Goal: Task Accomplishment & Management: Use online tool/utility

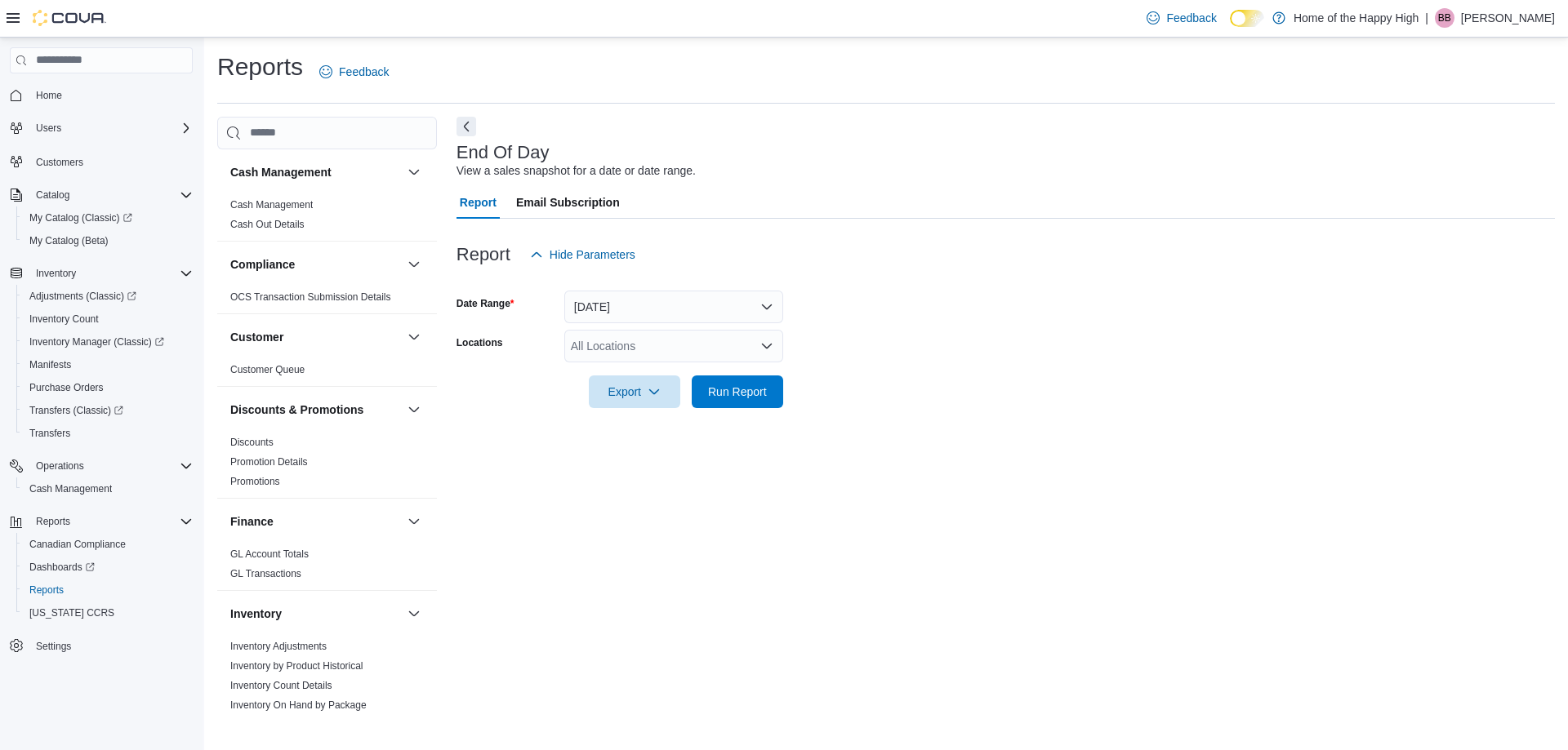
click at [639, 351] on div "All Locations" at bounding box center [674, 346] width 219 height 33
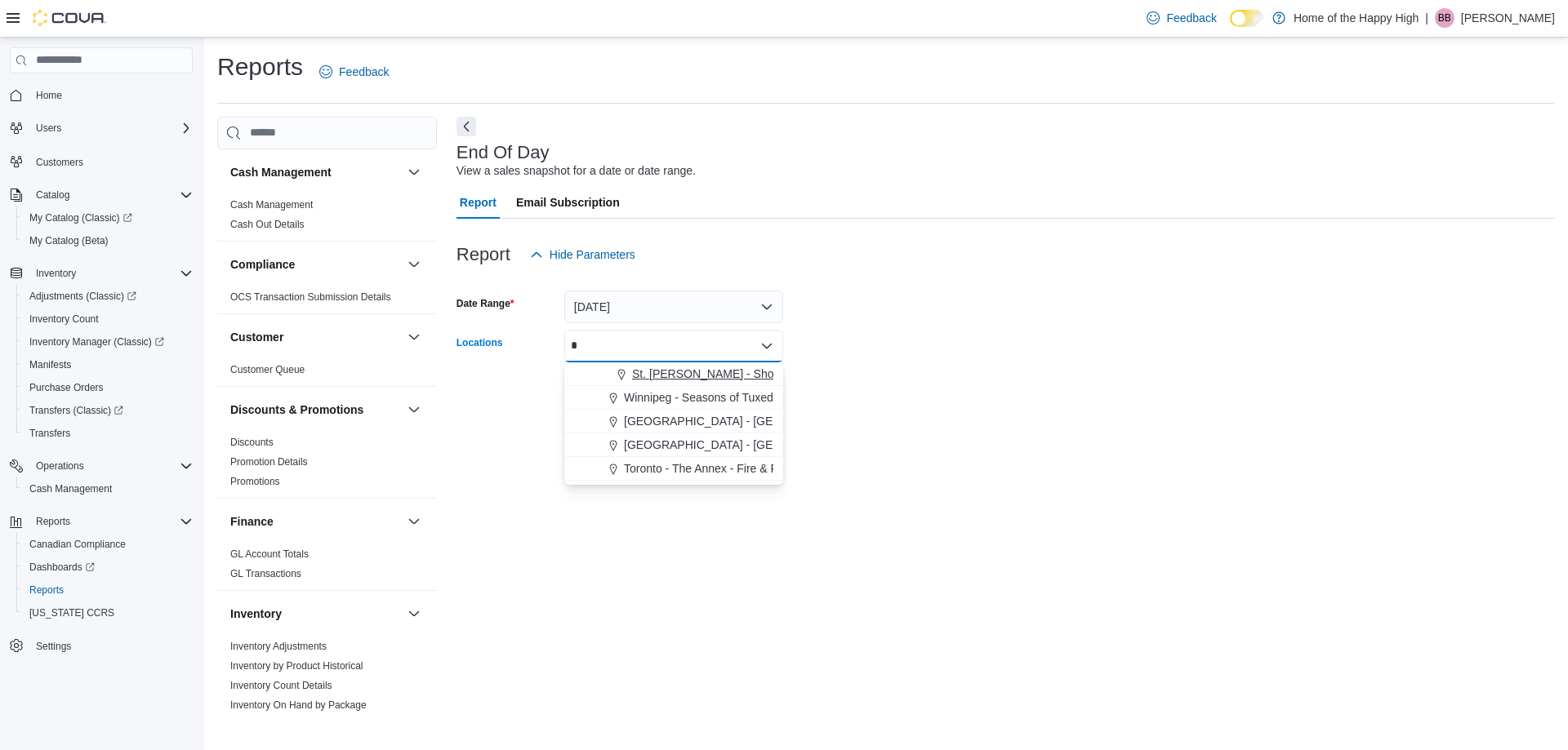
type input "*"
click at [652, 375] on span "St. [PERSON_NAME] - Shoppes @ [PERSON_NAME] - Fire & Flower" at bounding box center [811, 374] width 357 height 16
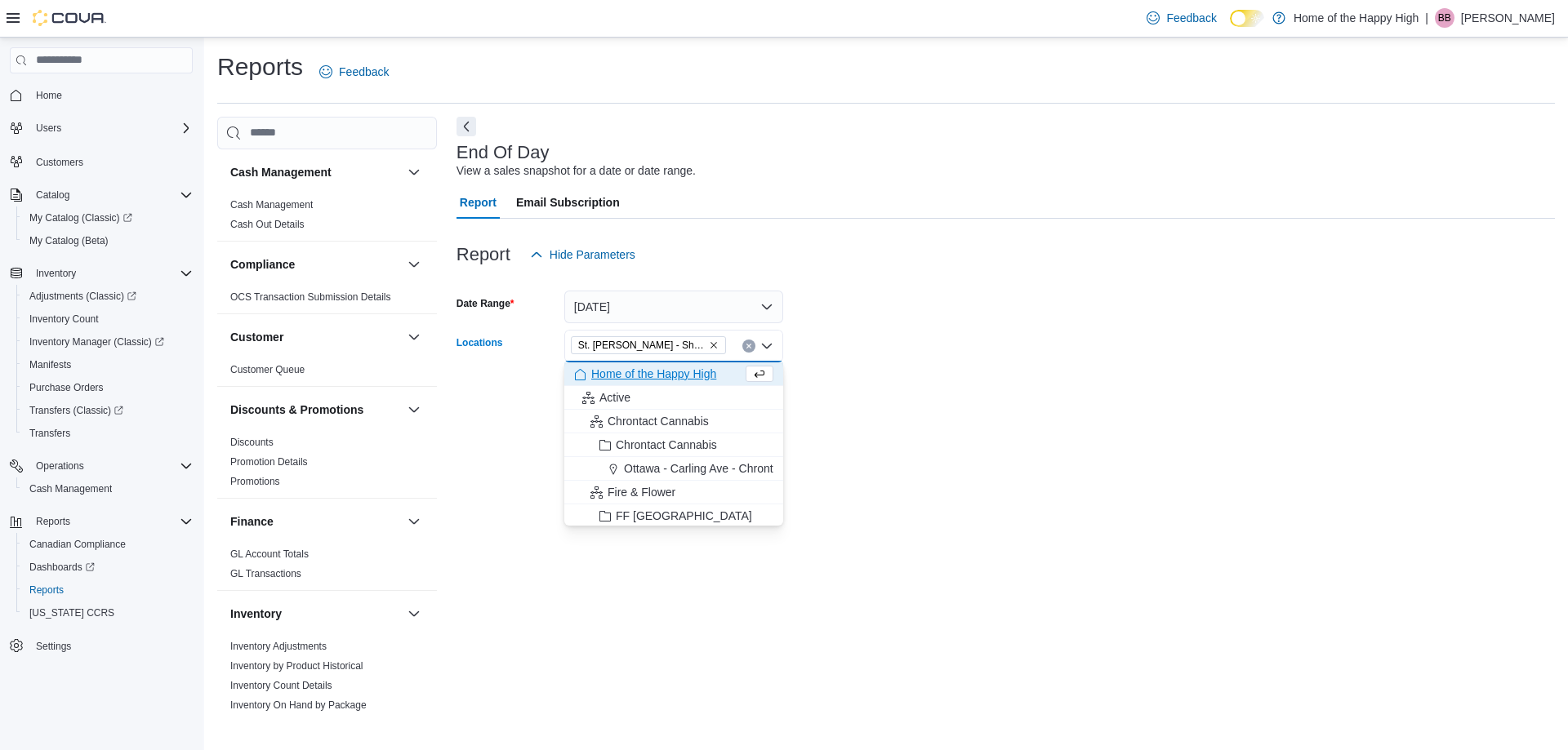
click at [976, 377] on form "Date Range Today Locations St. Albert - Shoppes @ Giroux - Fire & Flower Combo …" at bounding box center [1006, 340] width 1099 height 138
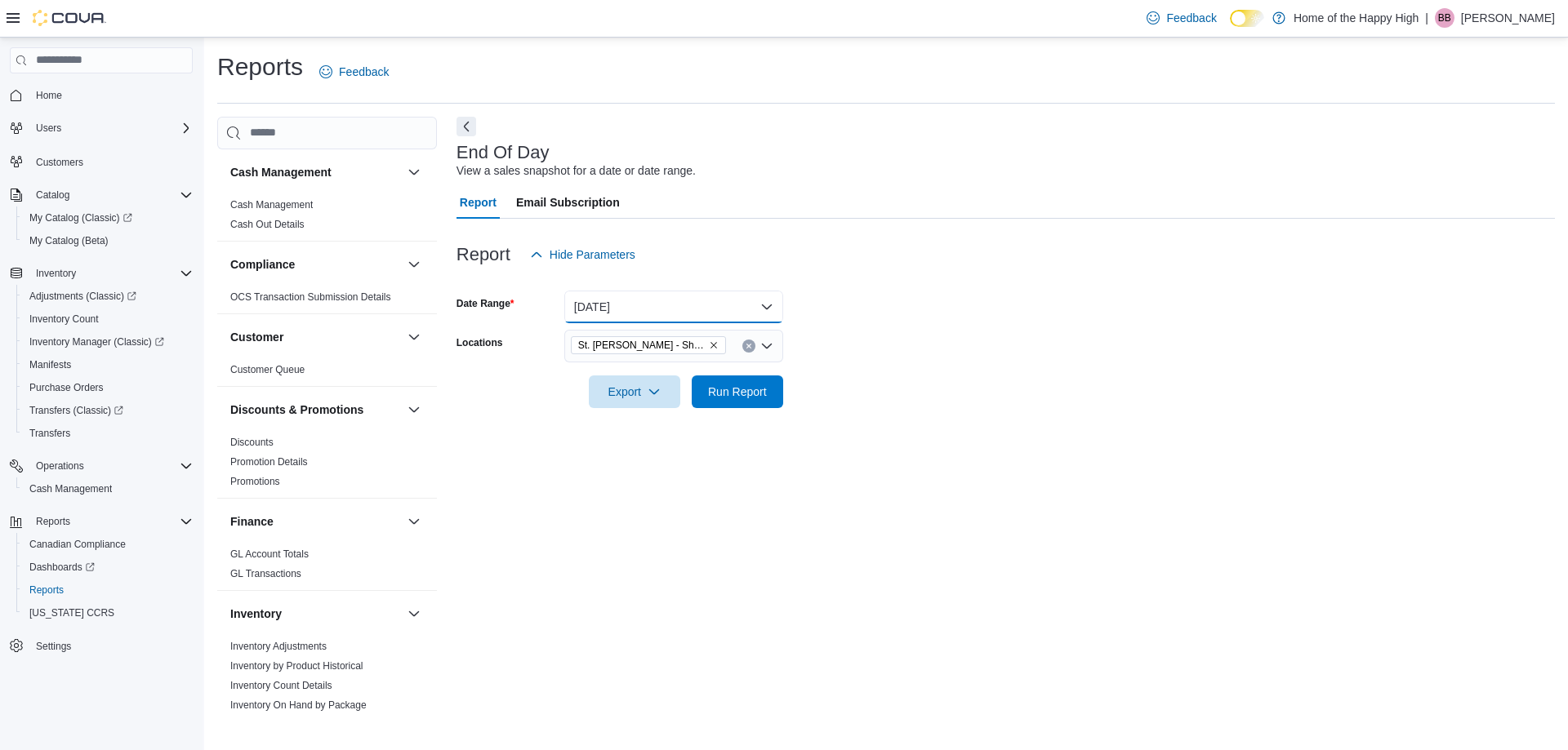
click at [624, 311] on button "[DATE]" at bounding box center [674, 306] width 219 height 33
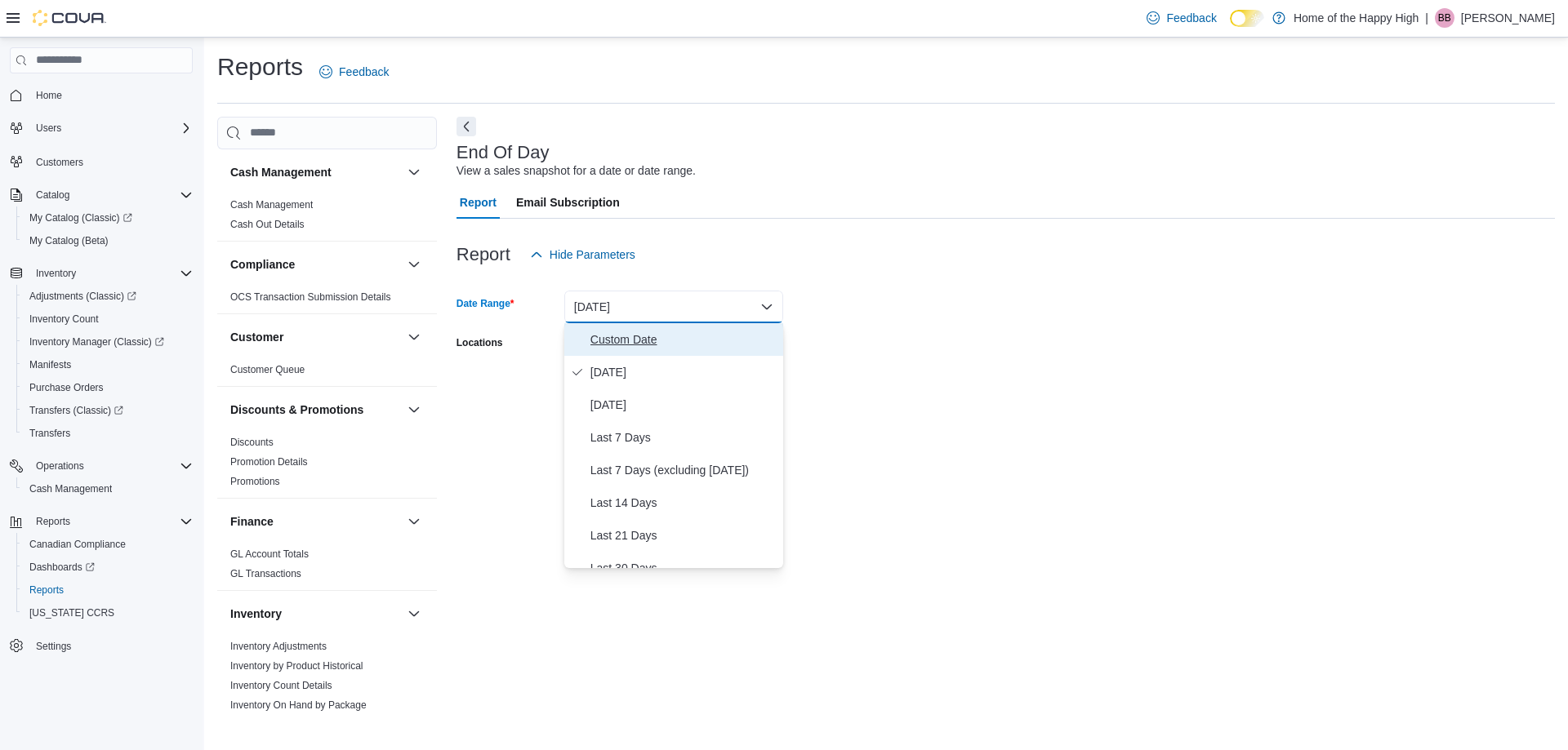
click at [638, 332] on span "Custom Date" at bounding box center [683, 339] width 186 height 20
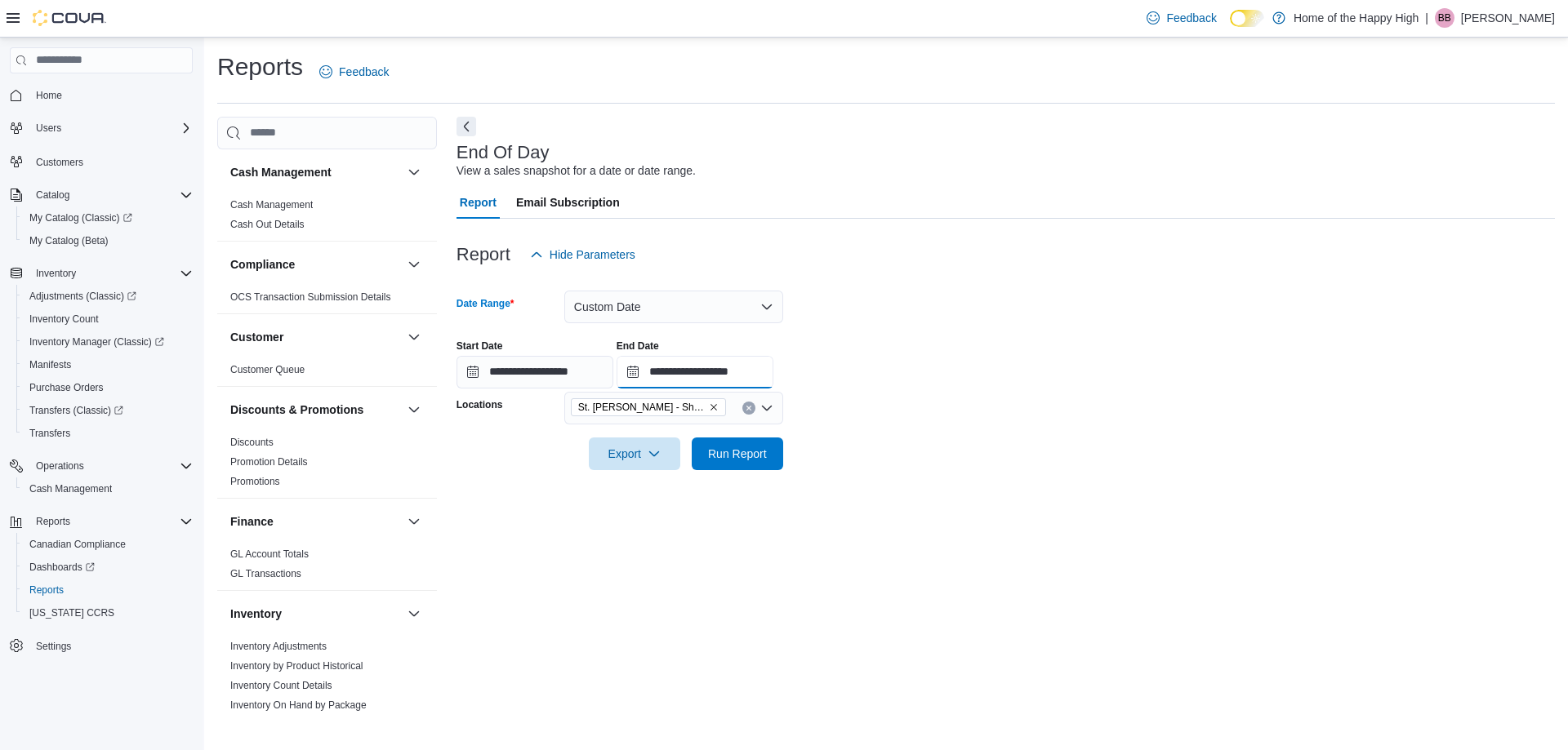
click at [741, 360] on input "**********" at bounding box center [695, 372] width 157 height 33
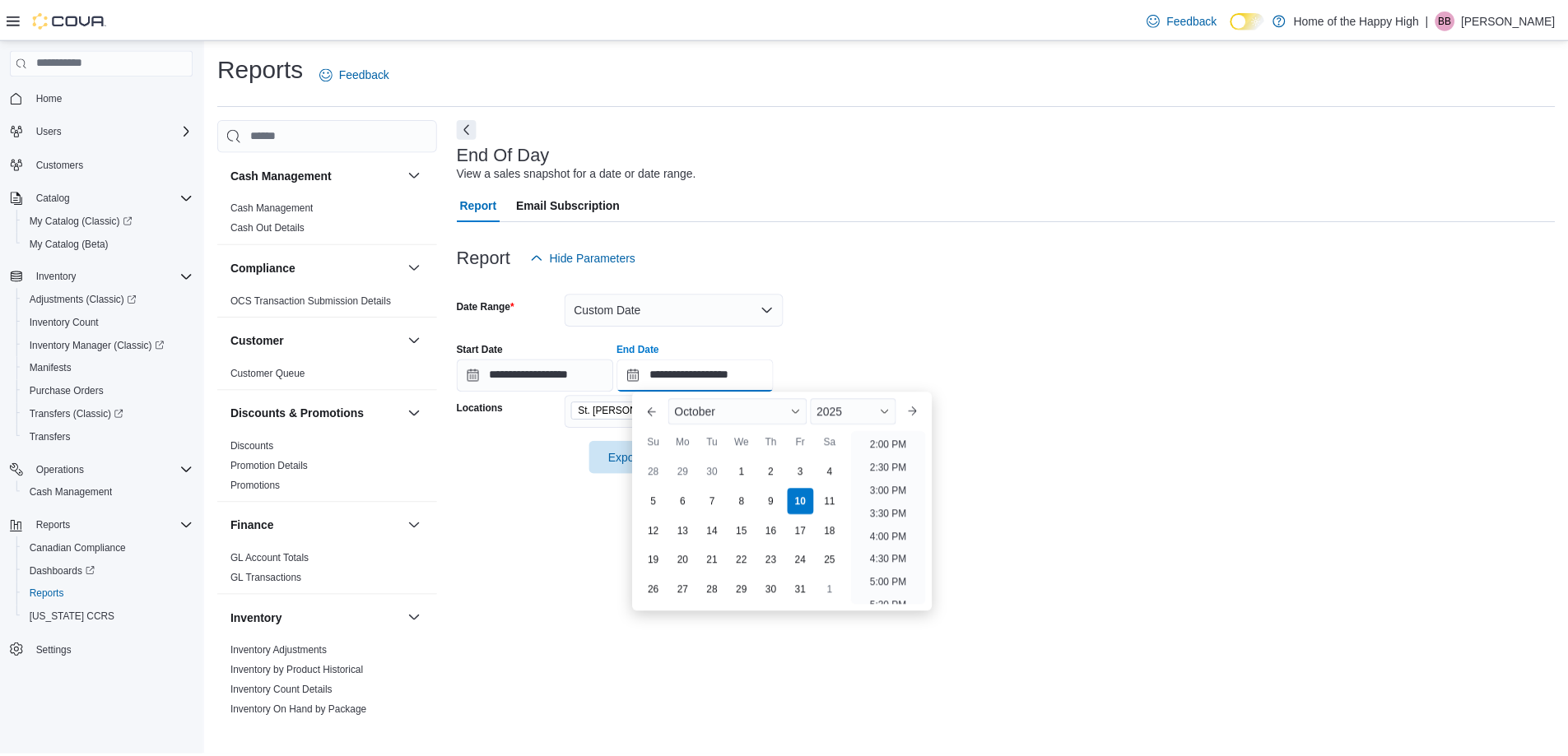
scroll to position [606, 0]
click at [890, 571] on li "4:00 PM" at bounding box center [895, 576] width 50 height 20
type input "**********"
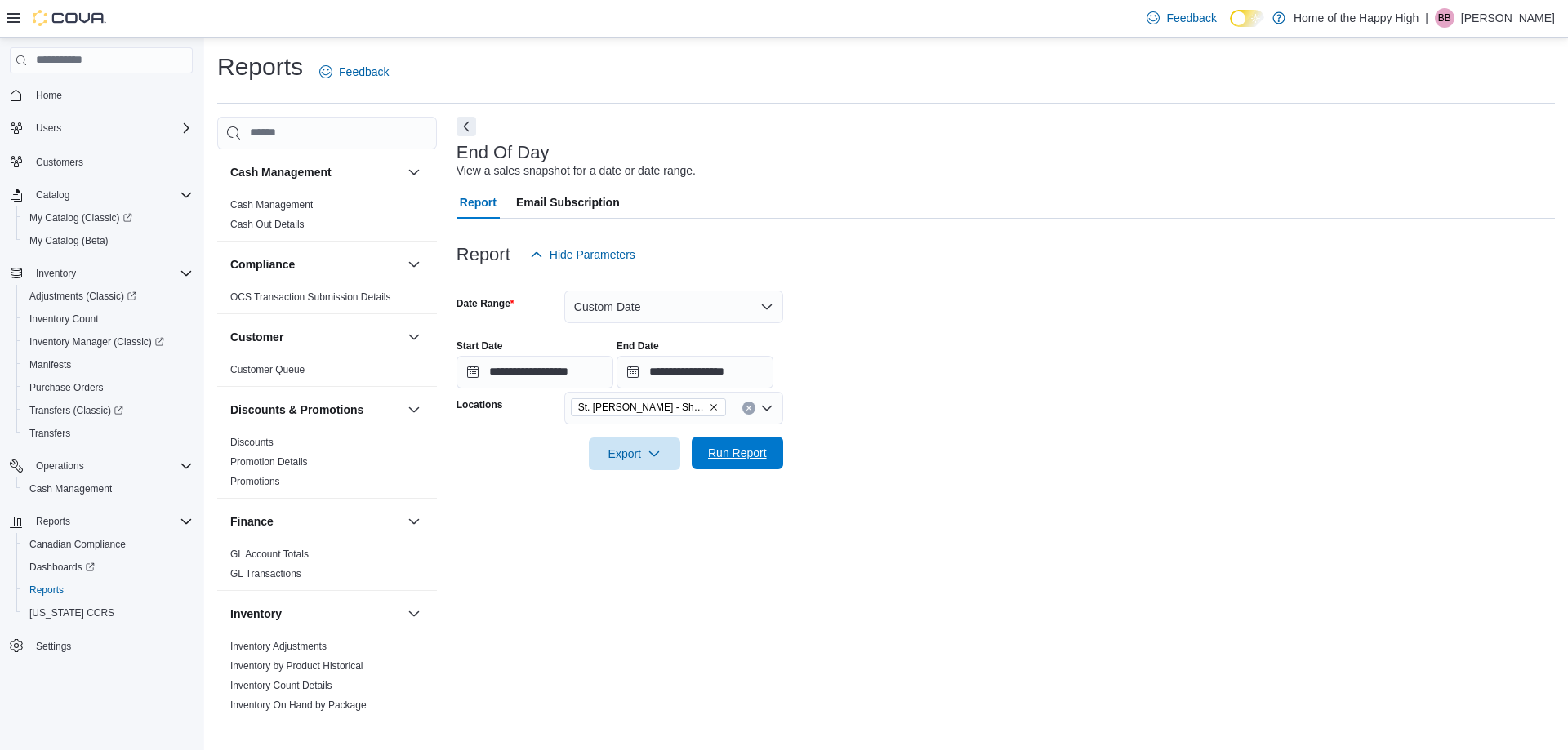
click at [747, 456] on span "Run Report" at bounding box center [738, 453] width 59 height 16
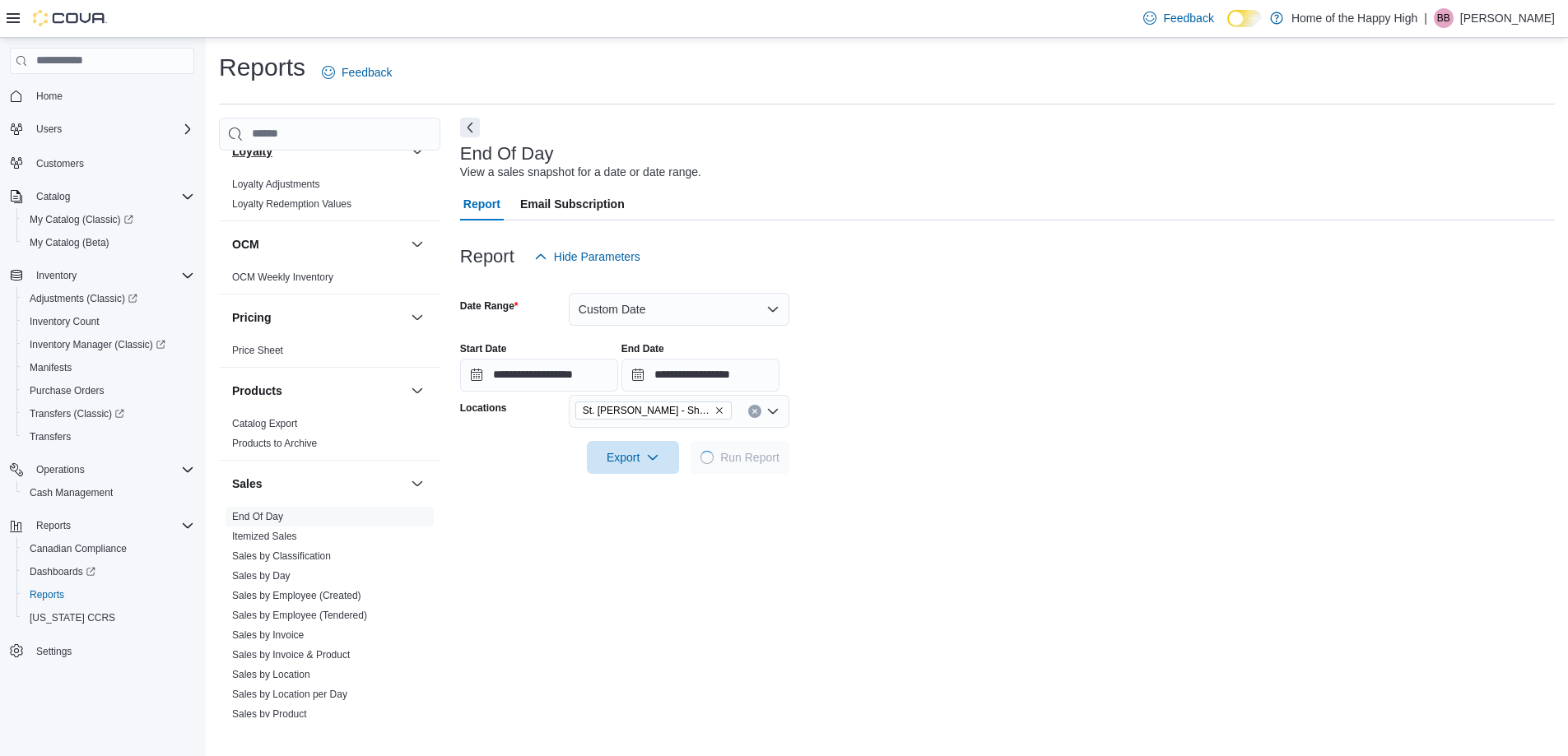
scroll to position [940, 0]
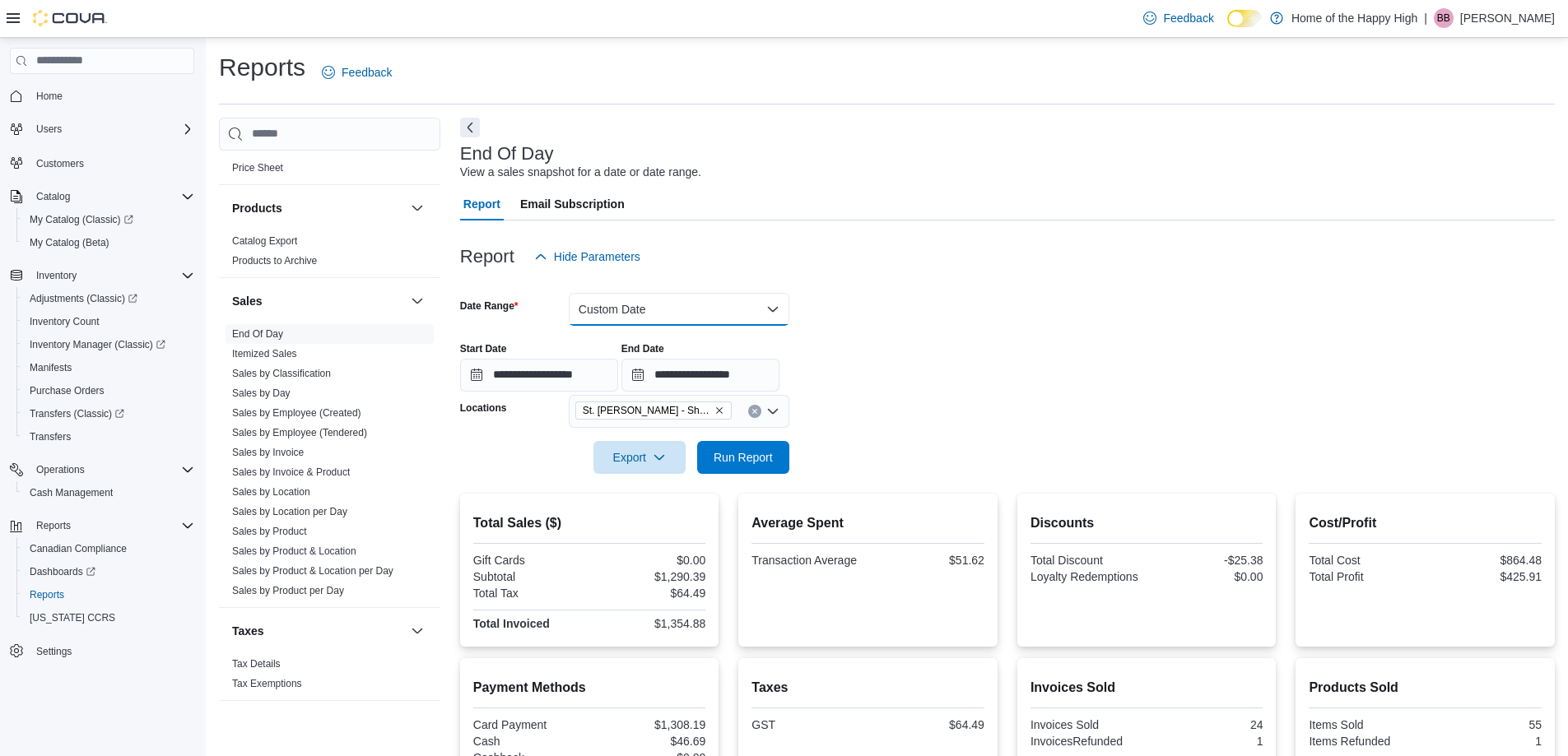
click at [599, 302] on button "Custom Date" at bounding box center [679, 309] width 221 height 33
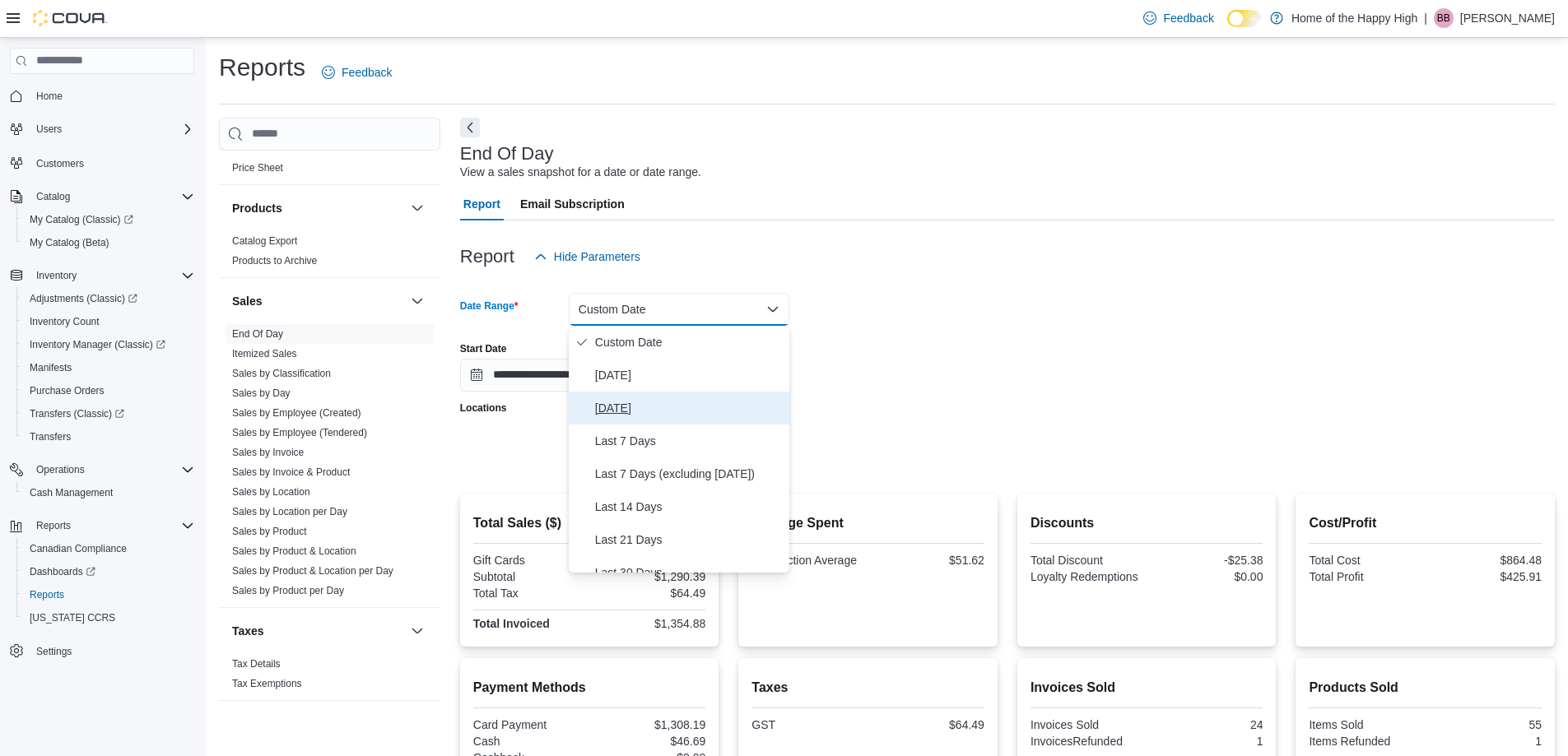
click at [614, 410] on span "[DATE]" at bounding box center [689, 408] width 187 height 20
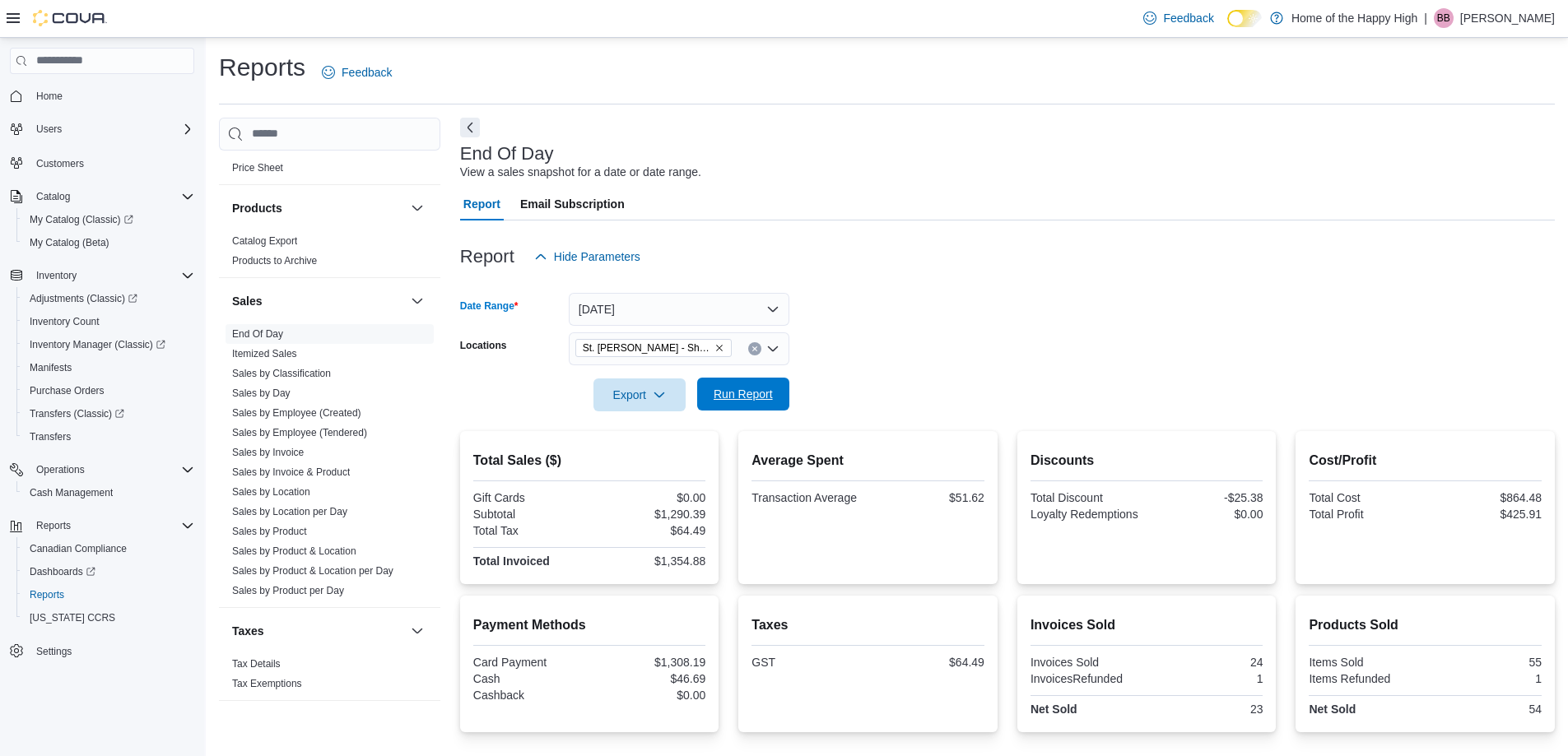
click at [734, 396] on span "Run Report" at bounding box center [743, 394] width 59 height 16
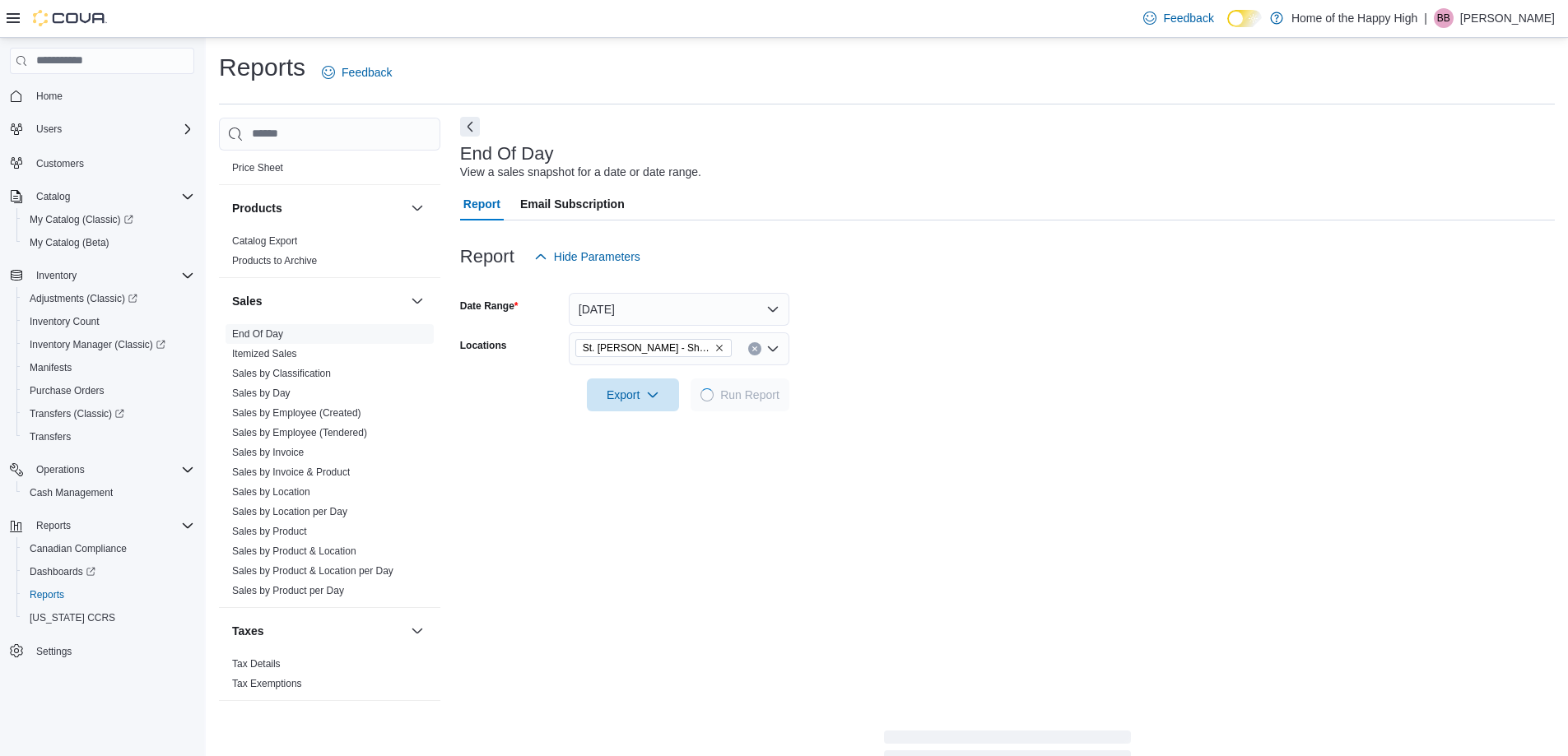
click at [472, 128] on button "Next" at bounding box center [470, 127] width 20 height 20
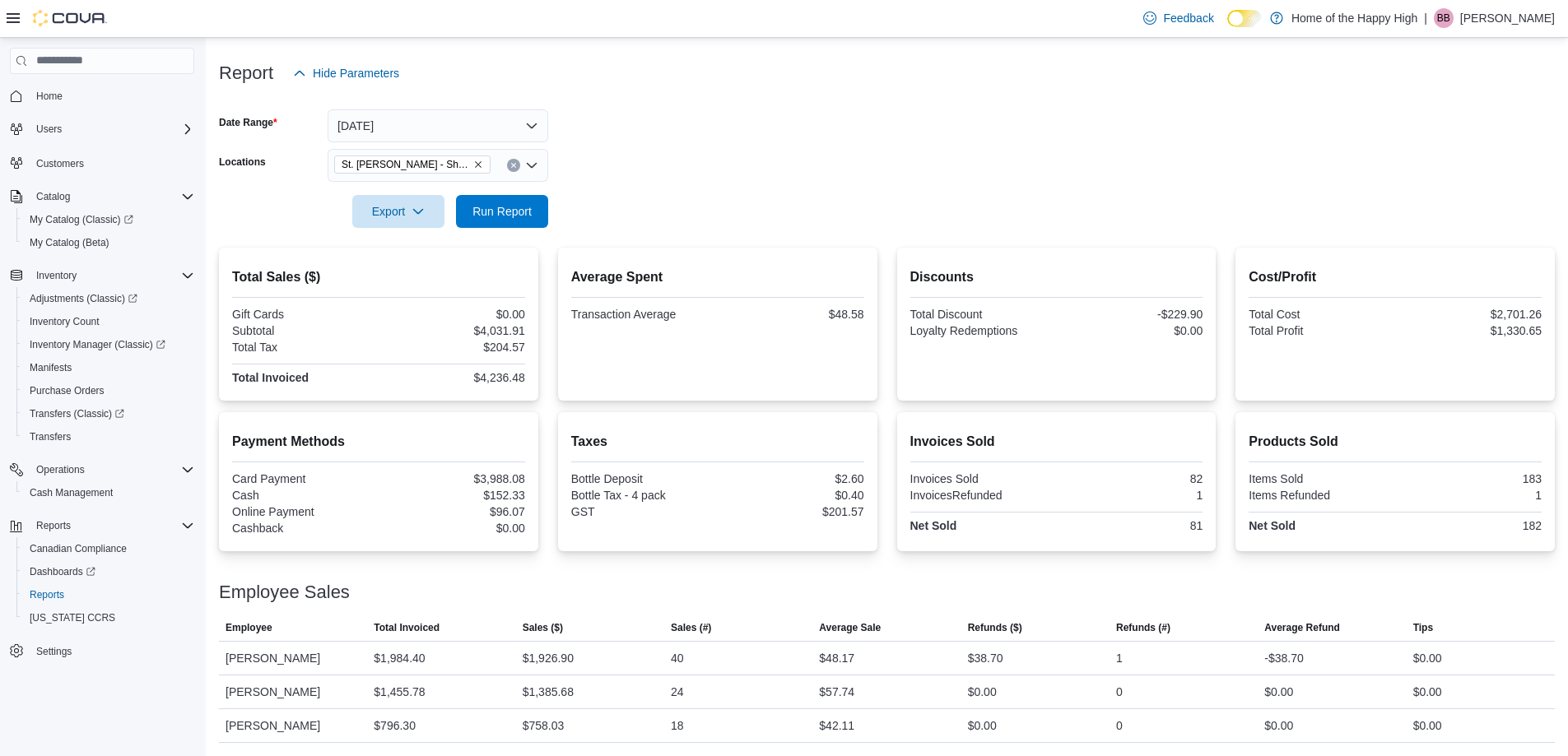
scroll to position [184, 0]
click at [476, 125] on button "[DATE]" at bounding box center [437, 126] width 221 height 33
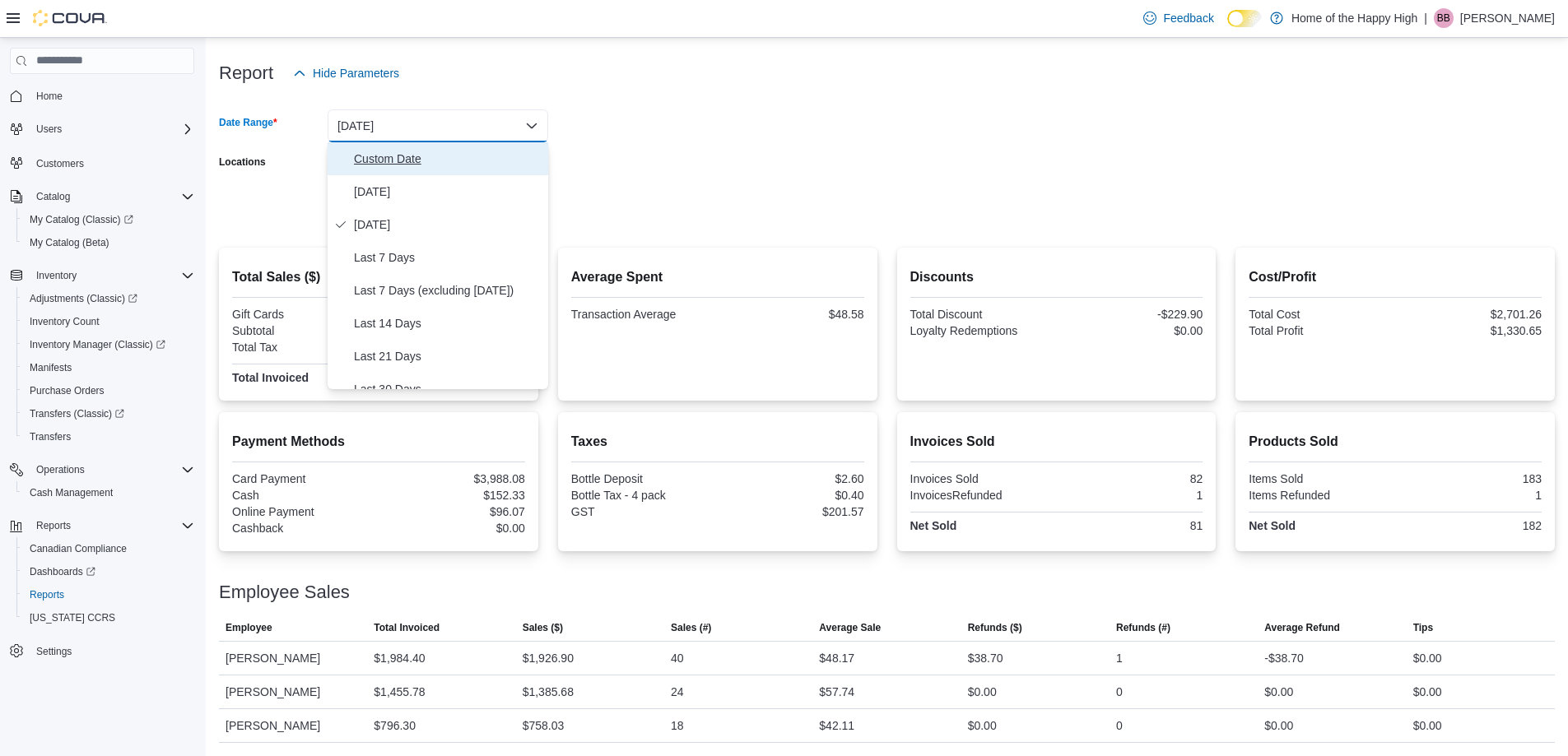
click at [403, 149] on span "Custom Date" at bounding box center [447, 158] width 187 height 20
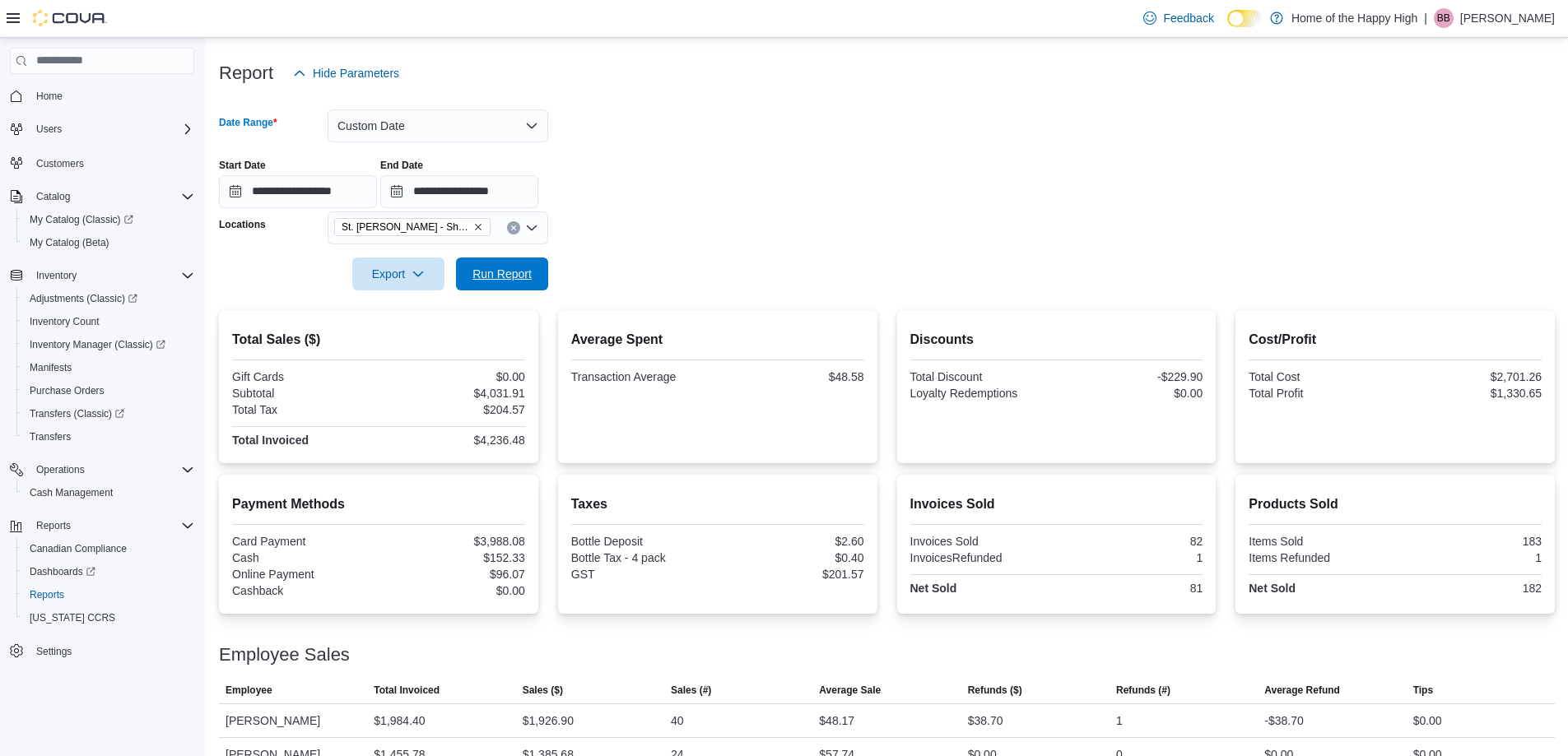
click at [501, 274] on span "Run Report" at bounding box center [502, 274] width 59 height 16
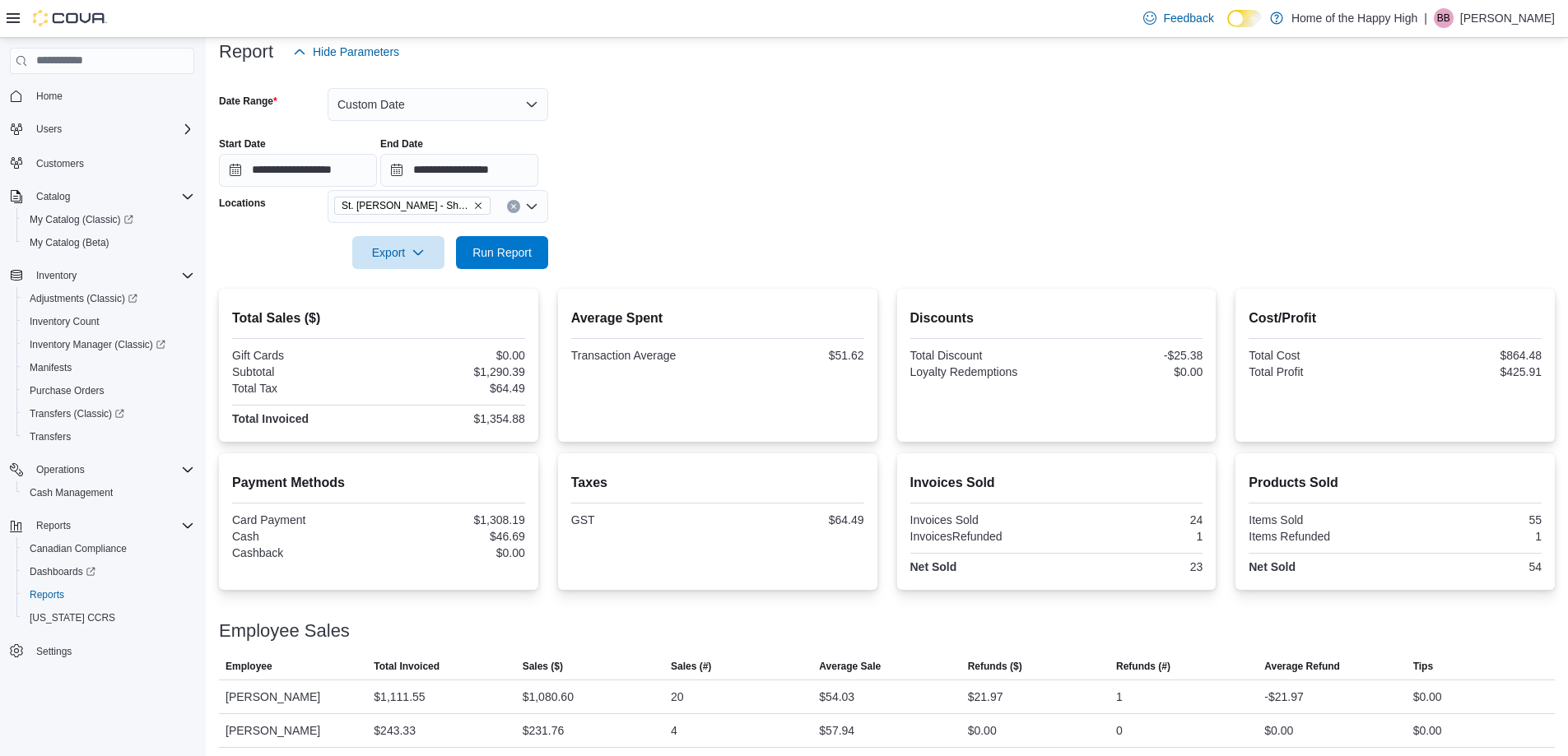
scroll to position [210, 0]
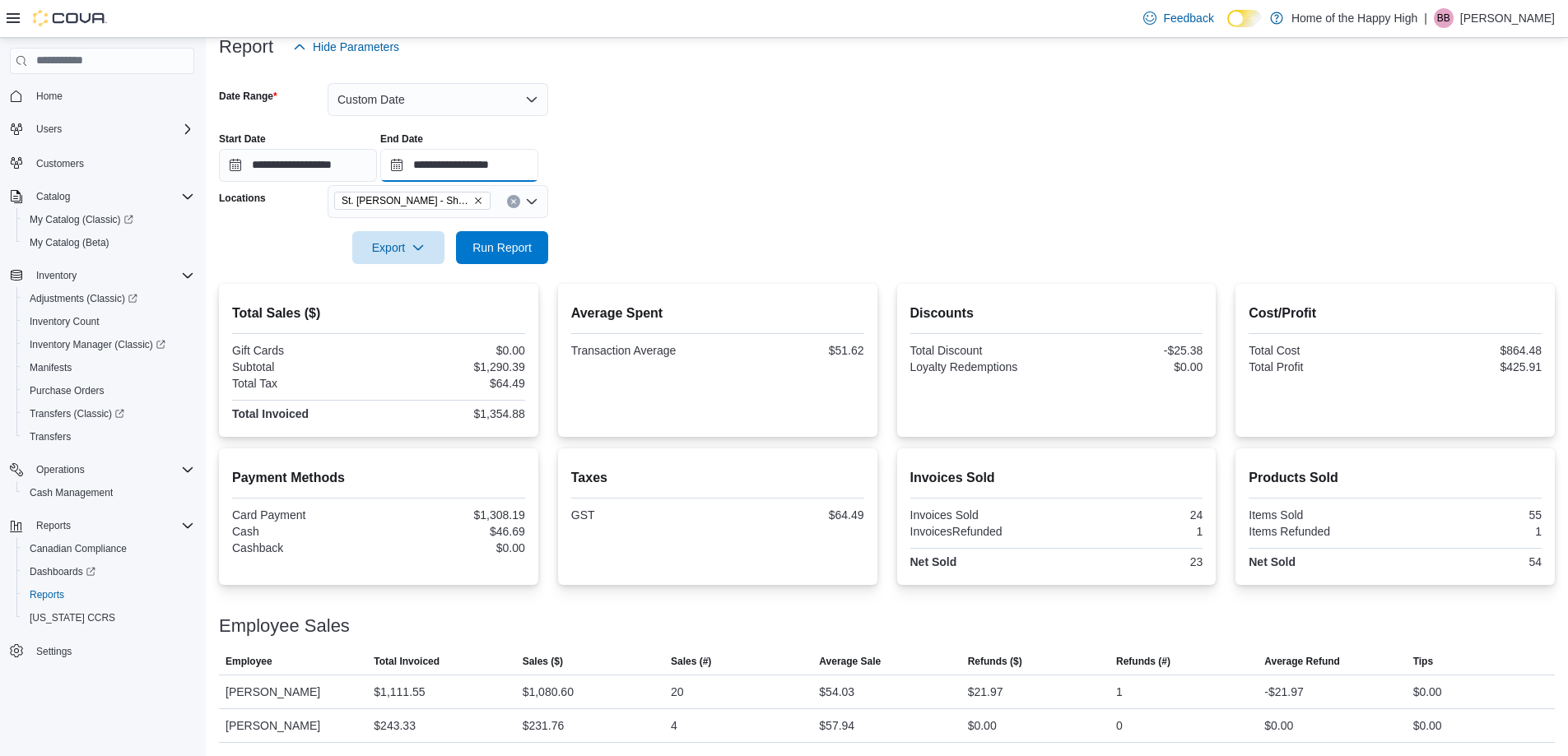
click at [536, 172] on input "**********" at bounding box center [459, 165] width 158 height 33
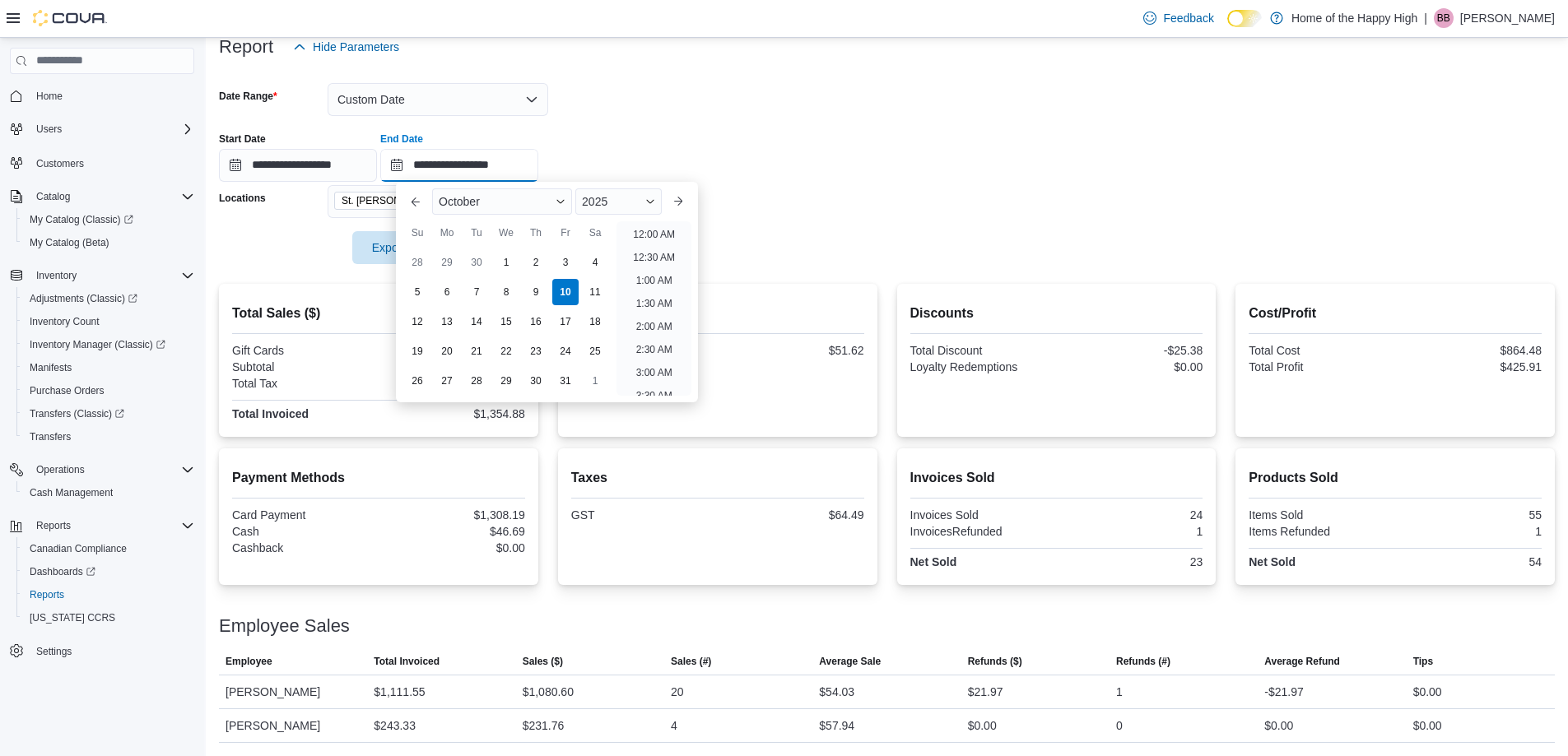
scroll to position [788, 0]
click at [654, 227] on li "5:00 PM" at bounding box center [653, 230] width 50 height 20
type input "**********"
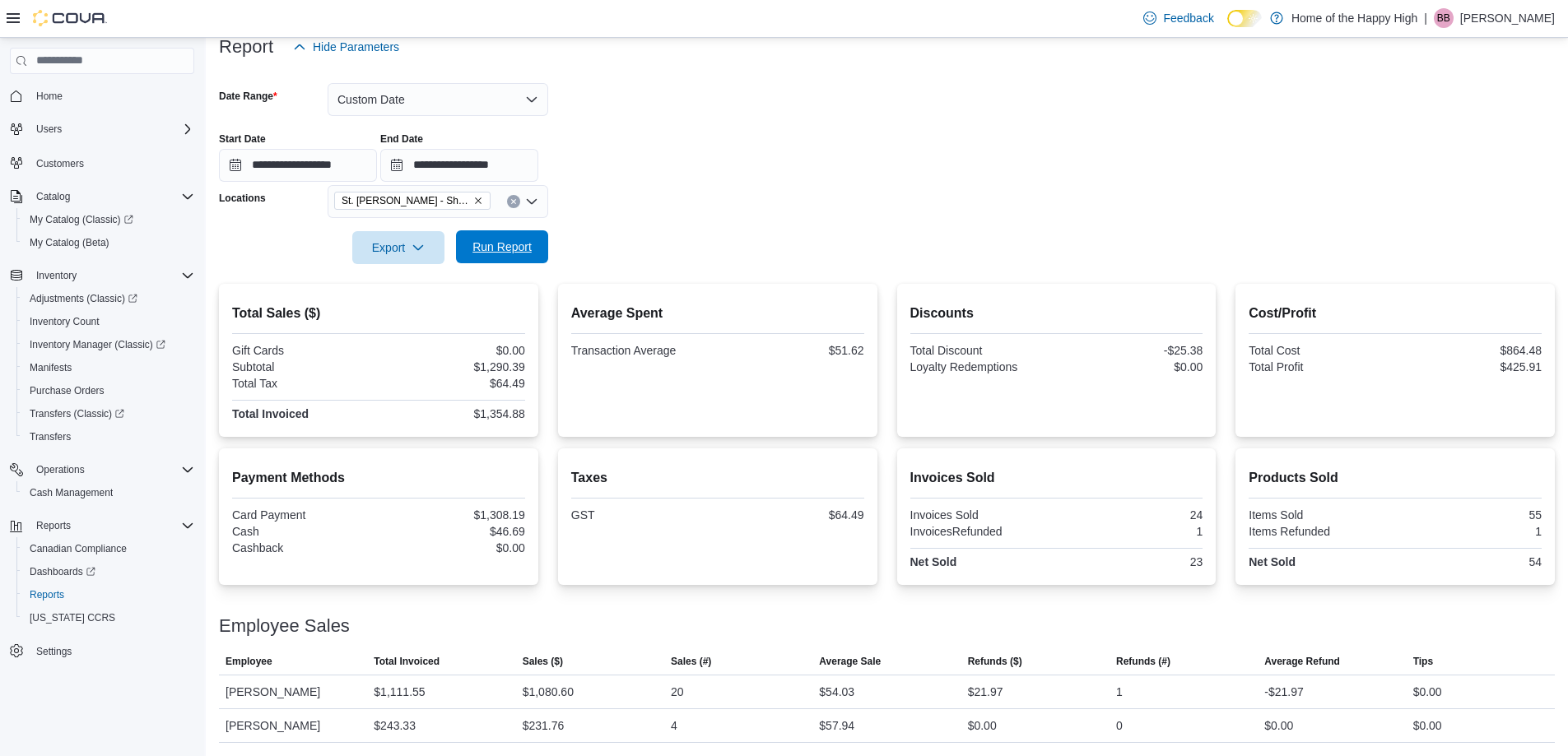
click at [532, 248] on span "Run Report" at bounding box center [501, 247] width 72 height 33
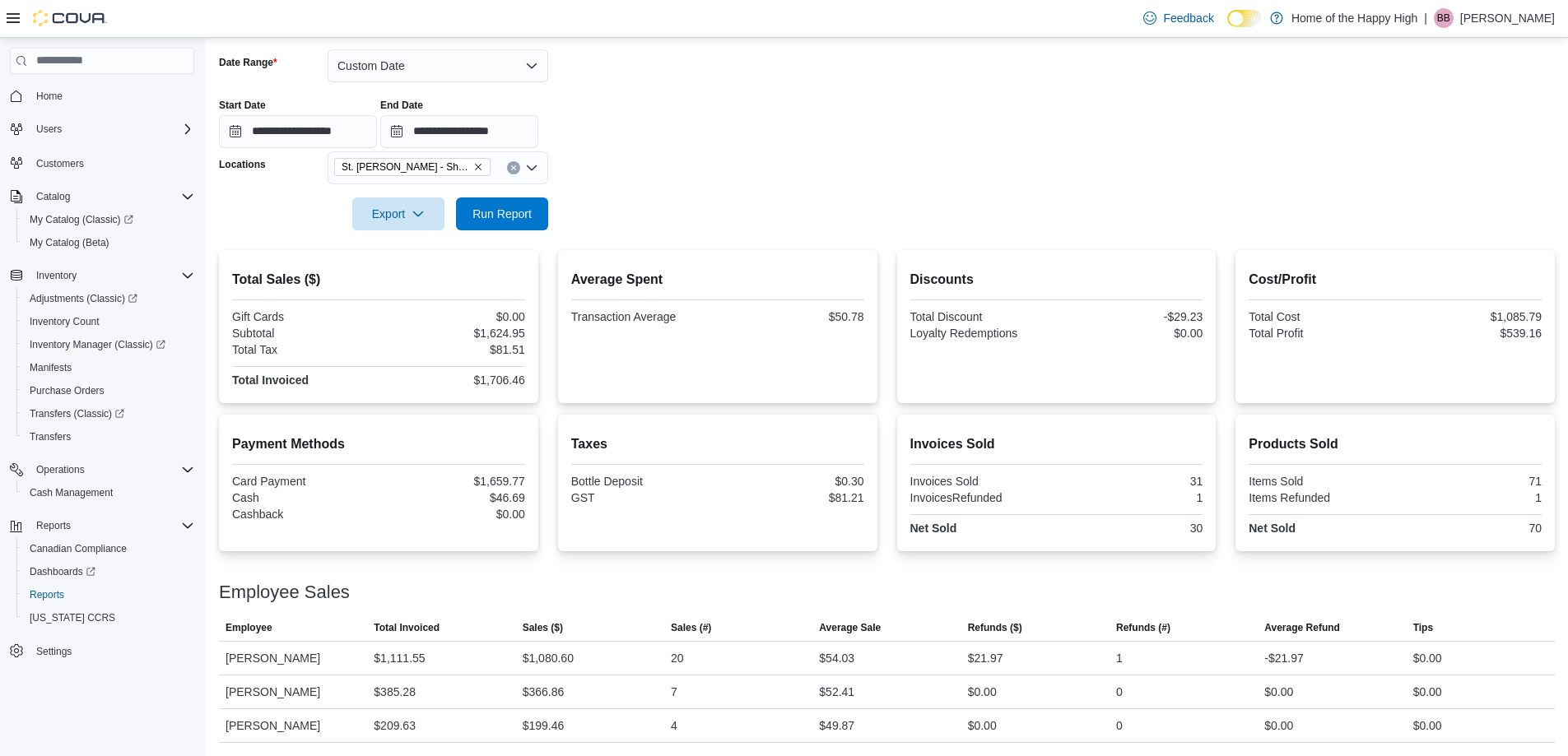
click at [482, 166] on span "St. [PERSON_NAME] - Shoppes @ [PERSON_NAME] - Fire & Flower" at bounding box center [412, 167] width 157 height 18
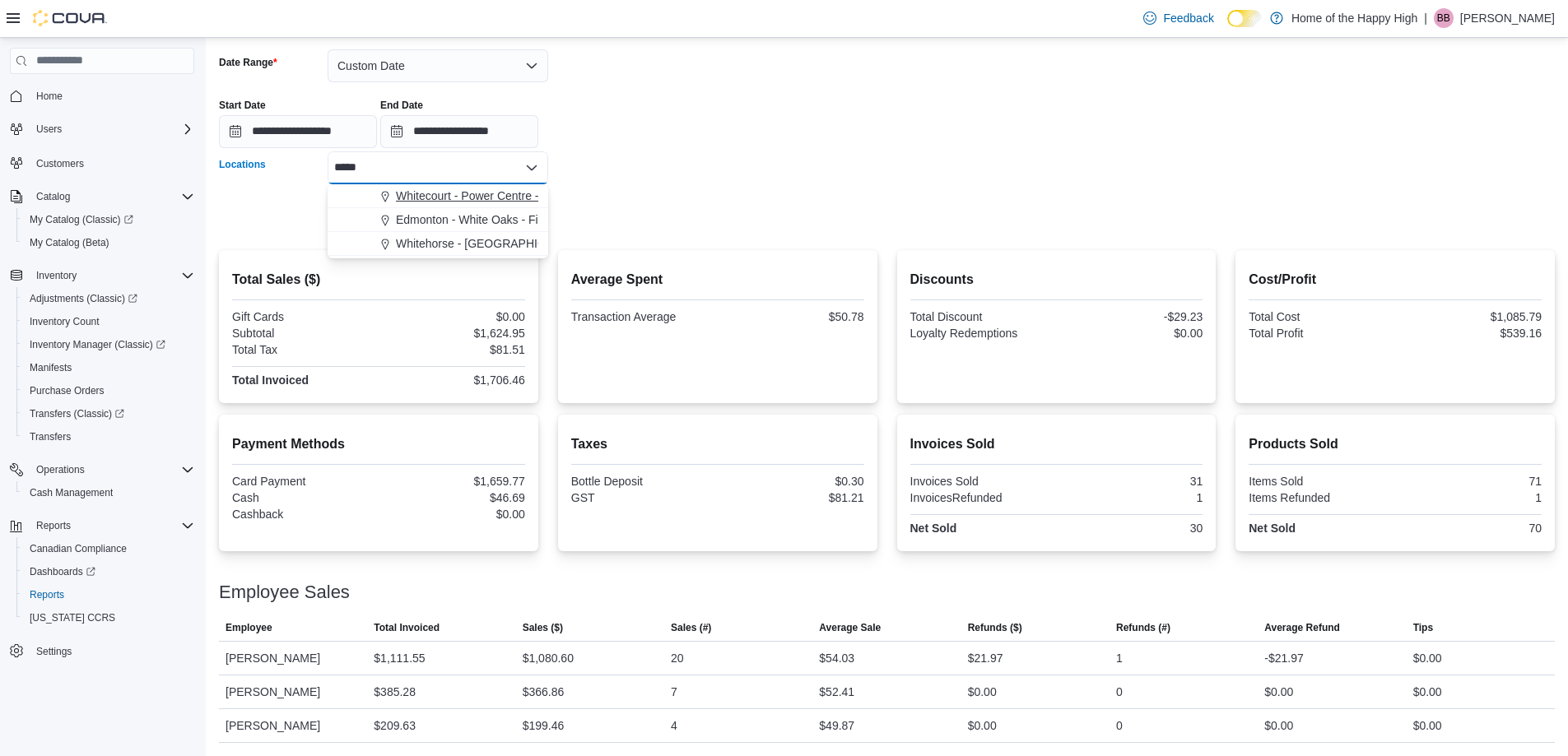
type input "*****"
click at [489, 202] on span "Whitecourt - Power Centre - Fire & Flower" at bounding box center [503, 195] width 215 height 16
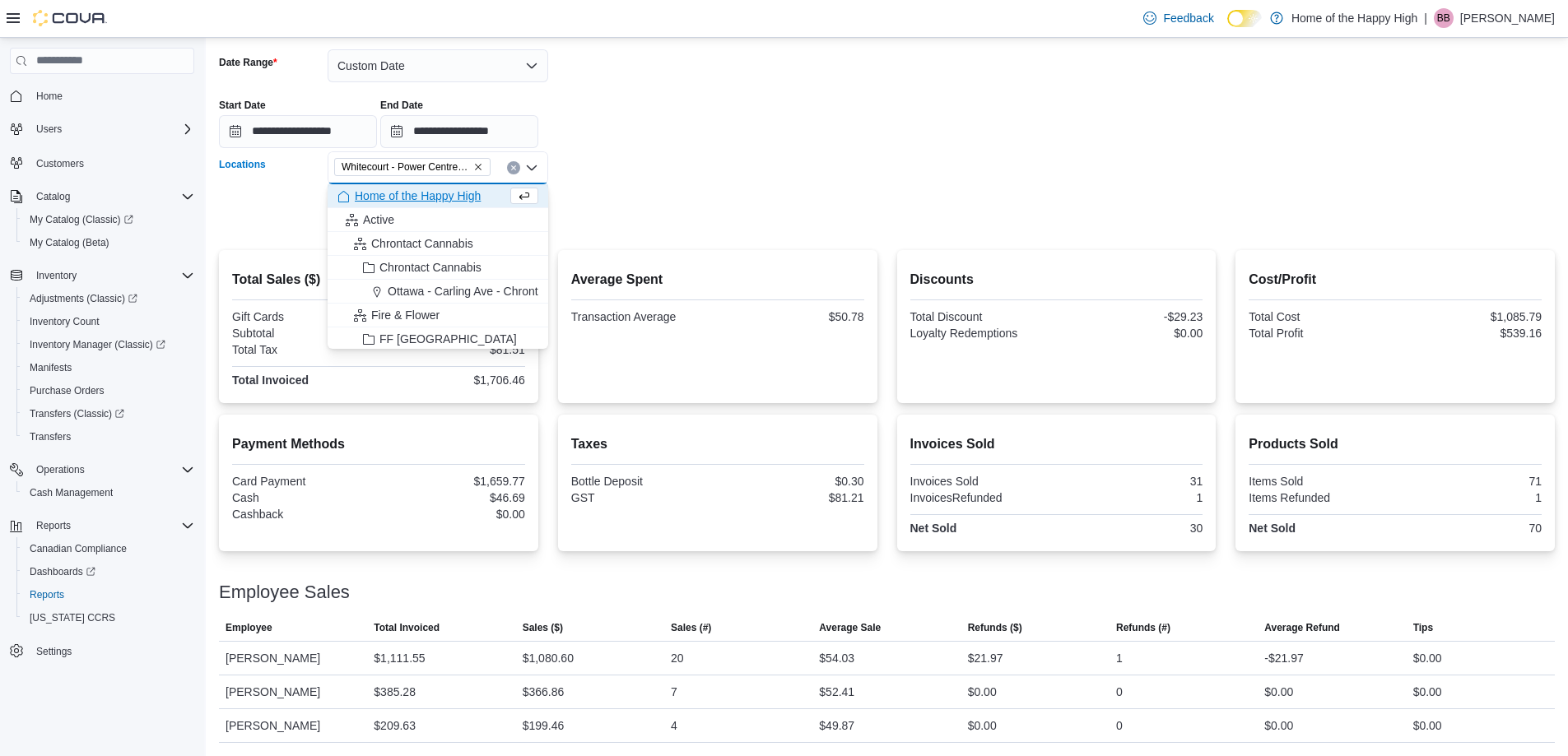
click at [574, 203] on form "**********" at bounding box center [887, 130] width 1336 height 201
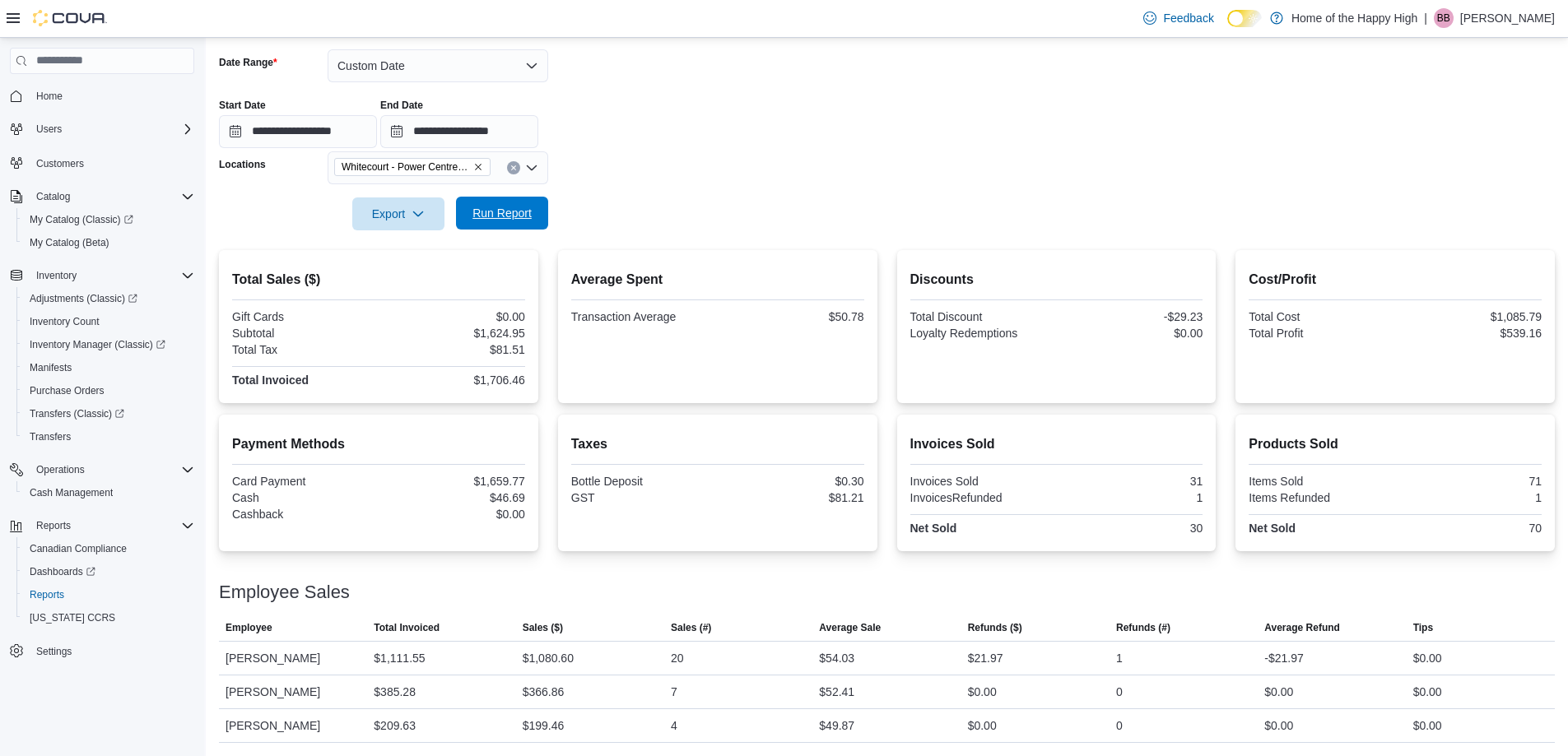
click at [526, 203] on span "Run Report" at bounding box center [501, 212] width 72 height 33
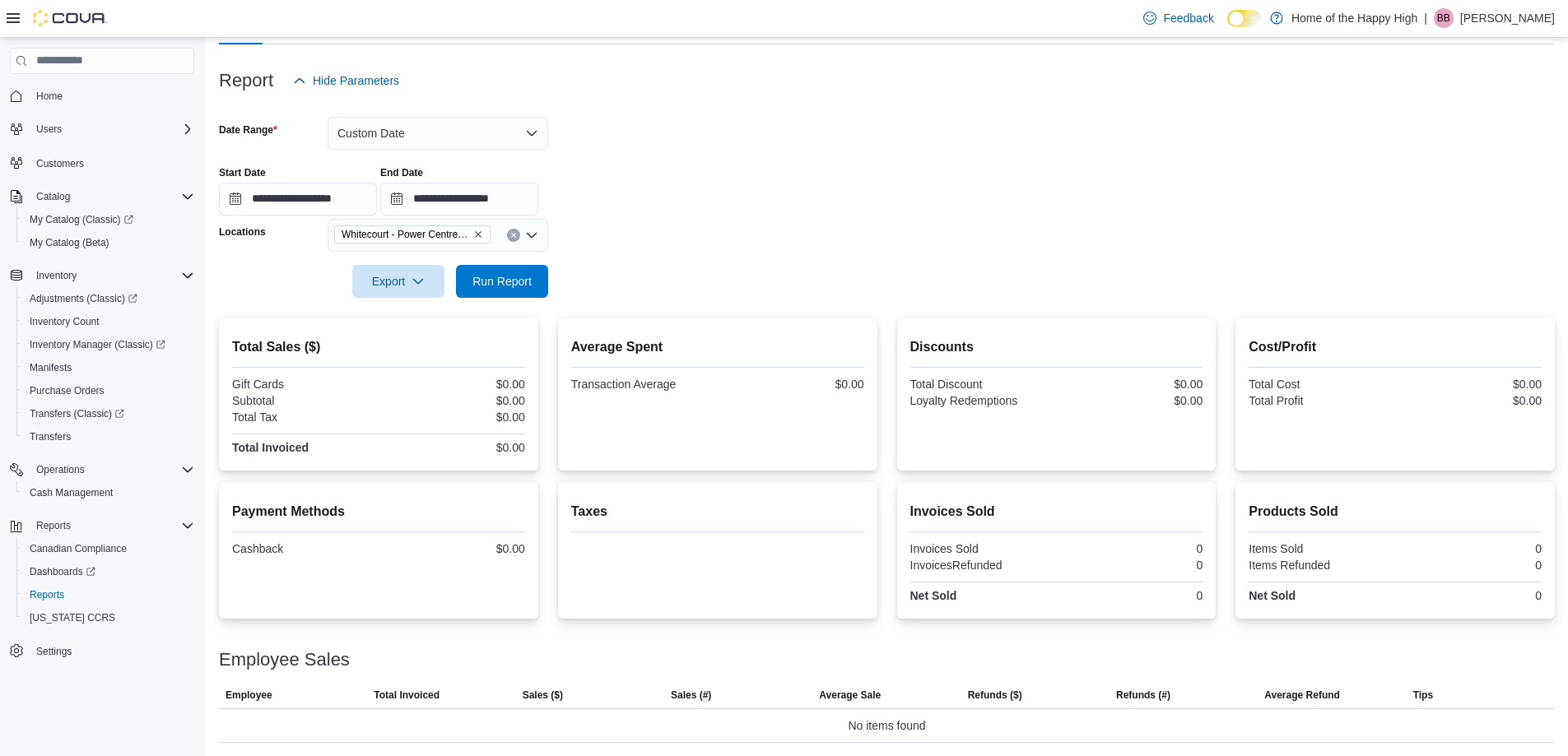
scroll to position [176, 0]
click at [898, 245] on form "**********" at bounding box center [887, 197] width 1336 height 201
click at [488, 265] on div "Export Run Report" at bounding box center [383, 281] width 329 height 33
click at [486, 267] on span "Run Report" at bounding box center [501, 280] width 72 height 33
click at [477, 235] on icon "Remove Whitecourt - Power Centre - Fire & Flower from selection in this group" at bounding box center [478, 234] width 6 height 6
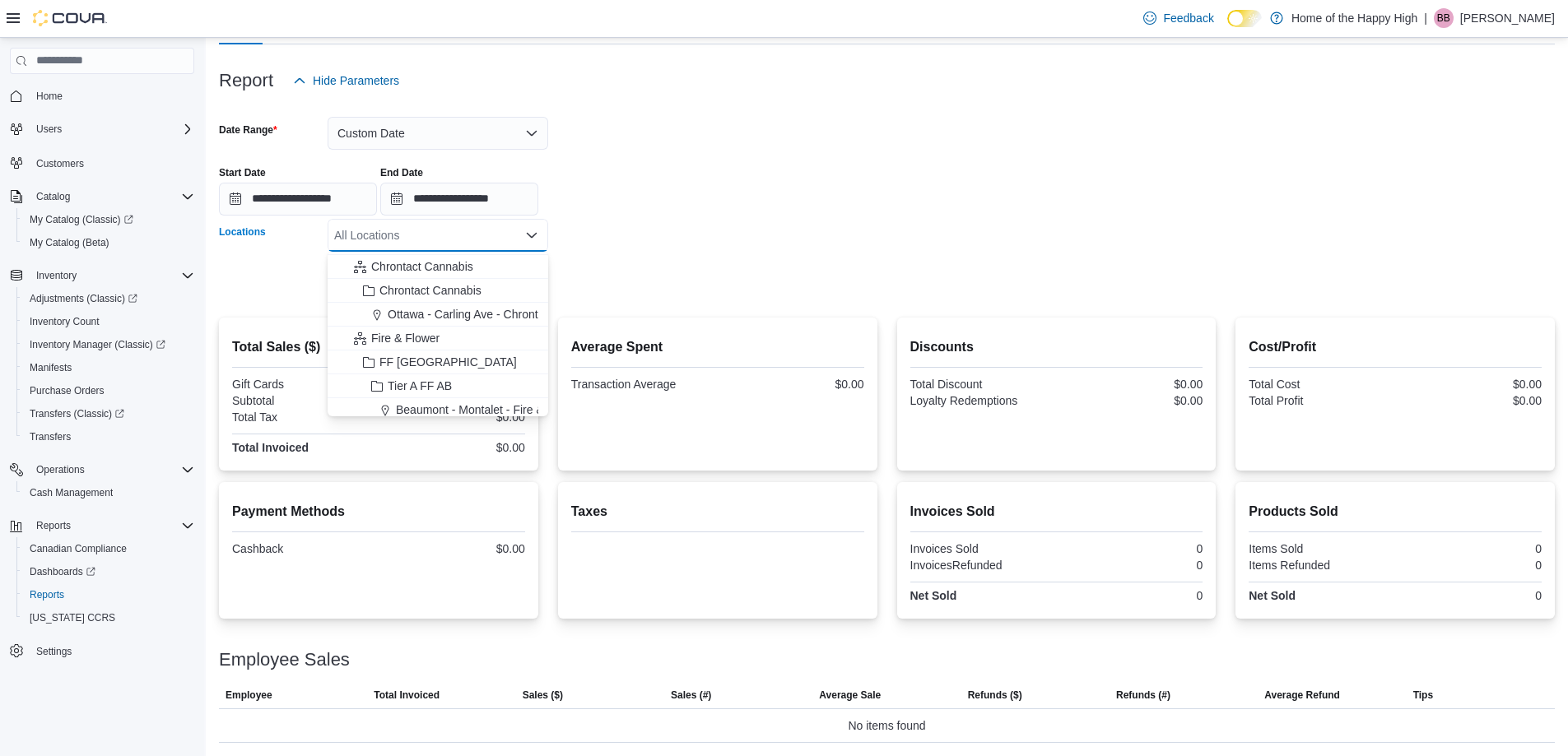
scroll to position [247, 0]
click at [478, 370] on span "St. [PERSON_NAME] - Shoppes @ [PERSON_NAME] - Fire & Flower" at bounding box center [576, 374] width 360 height 16
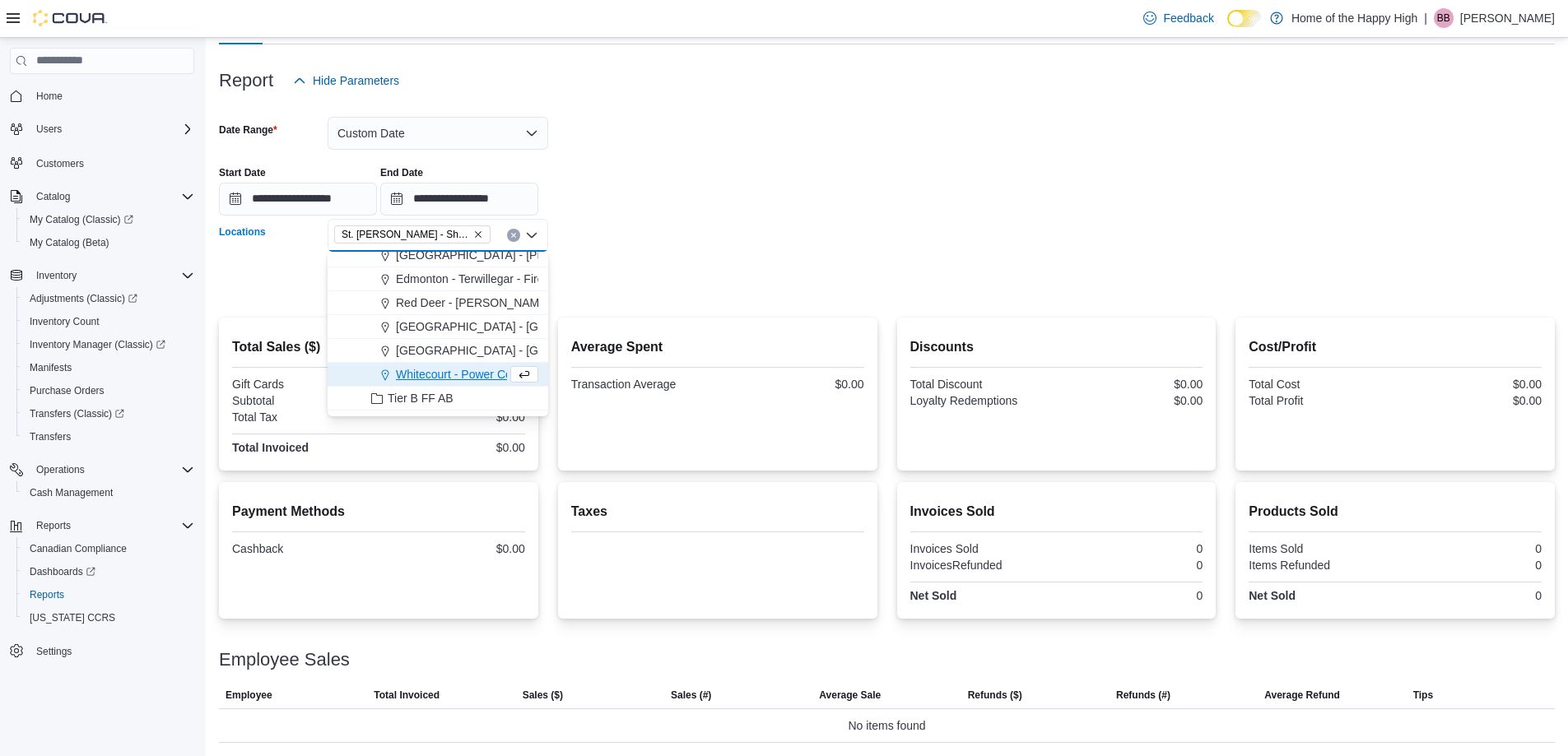
click at [566, 342] on div "Average Spent Transaction Average $0.00" at bounding box center [717, 394] width 320 height 153
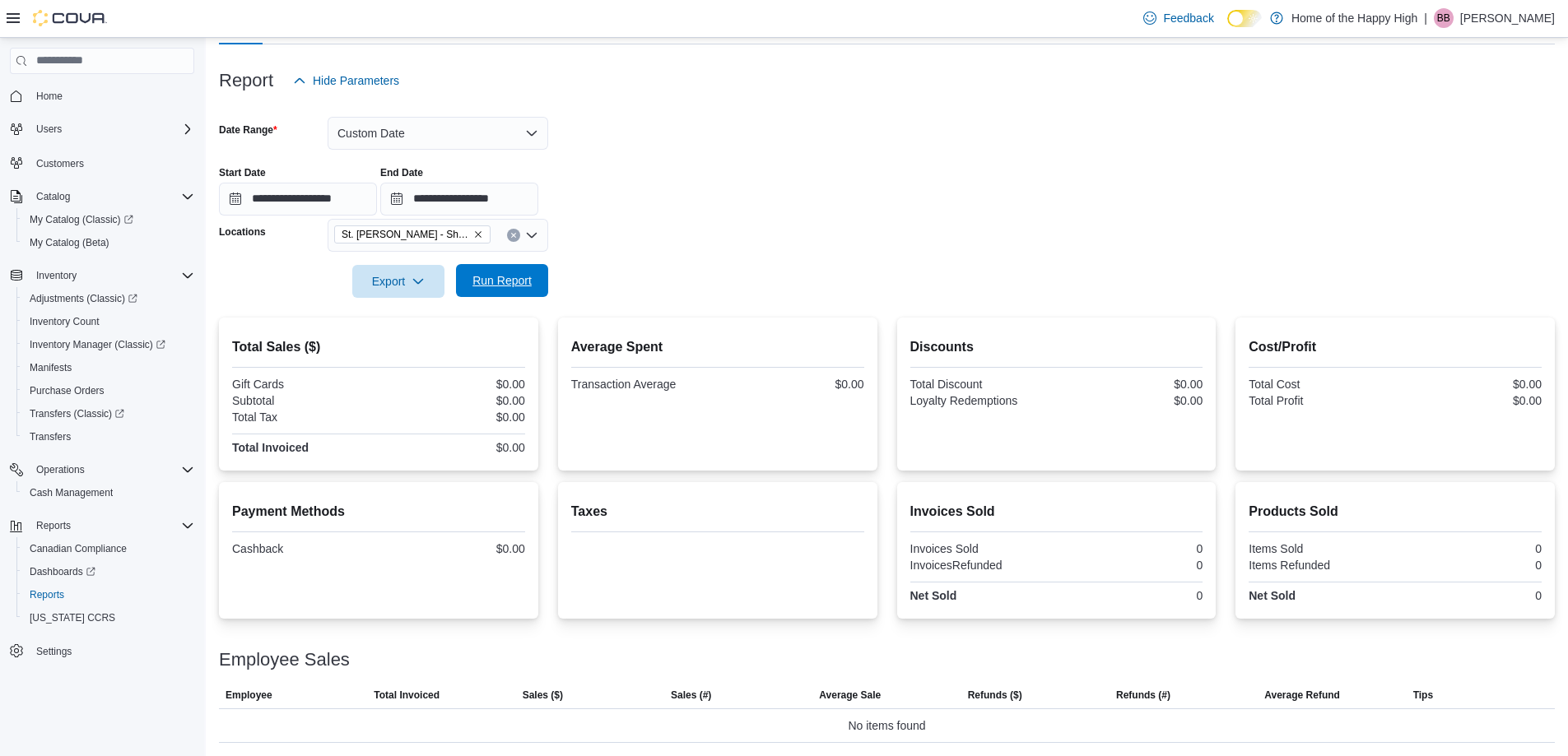
click at [533, 287] on span "Run Report" at bounding box center [501, 280] width 72 height 33
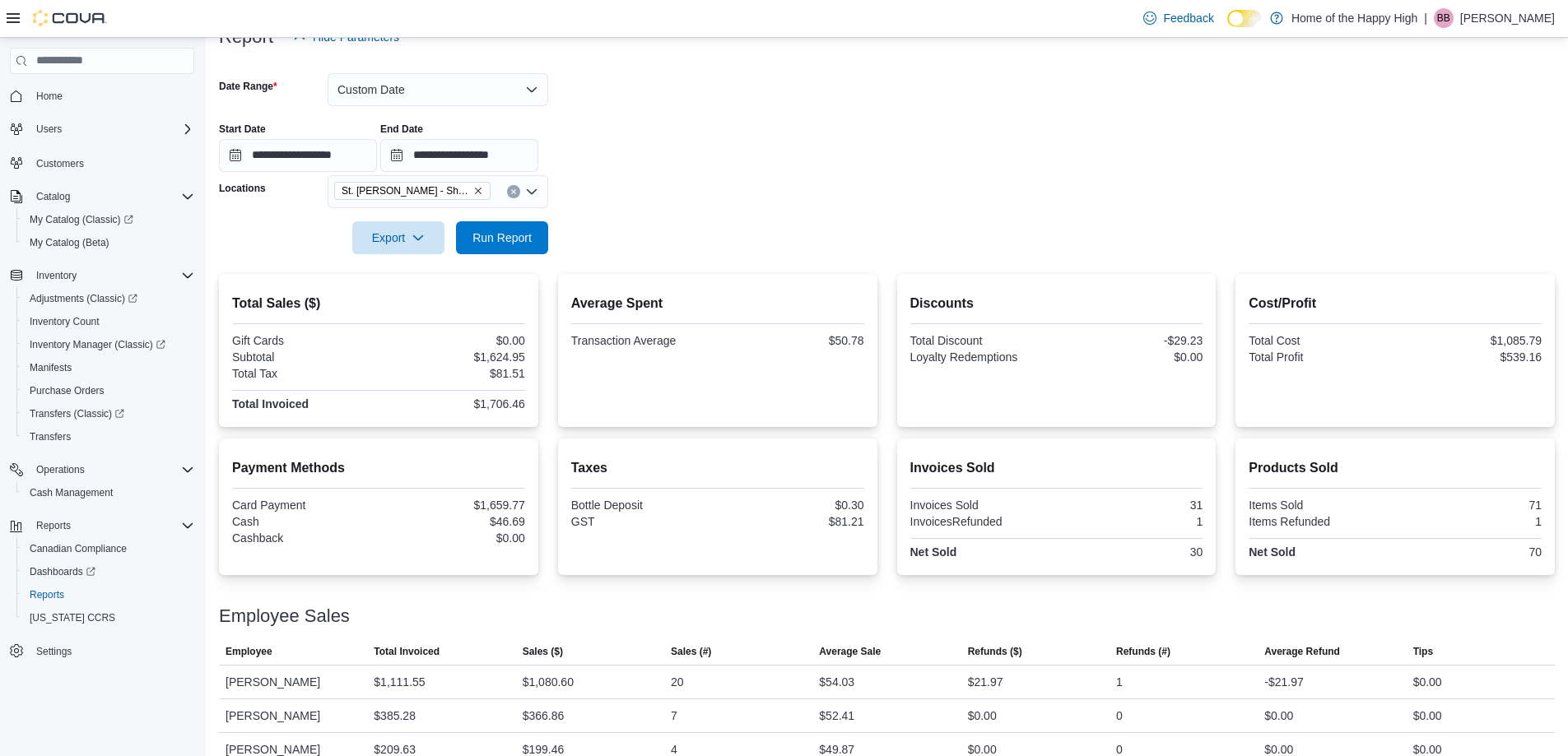
scroll to position [244, 0]
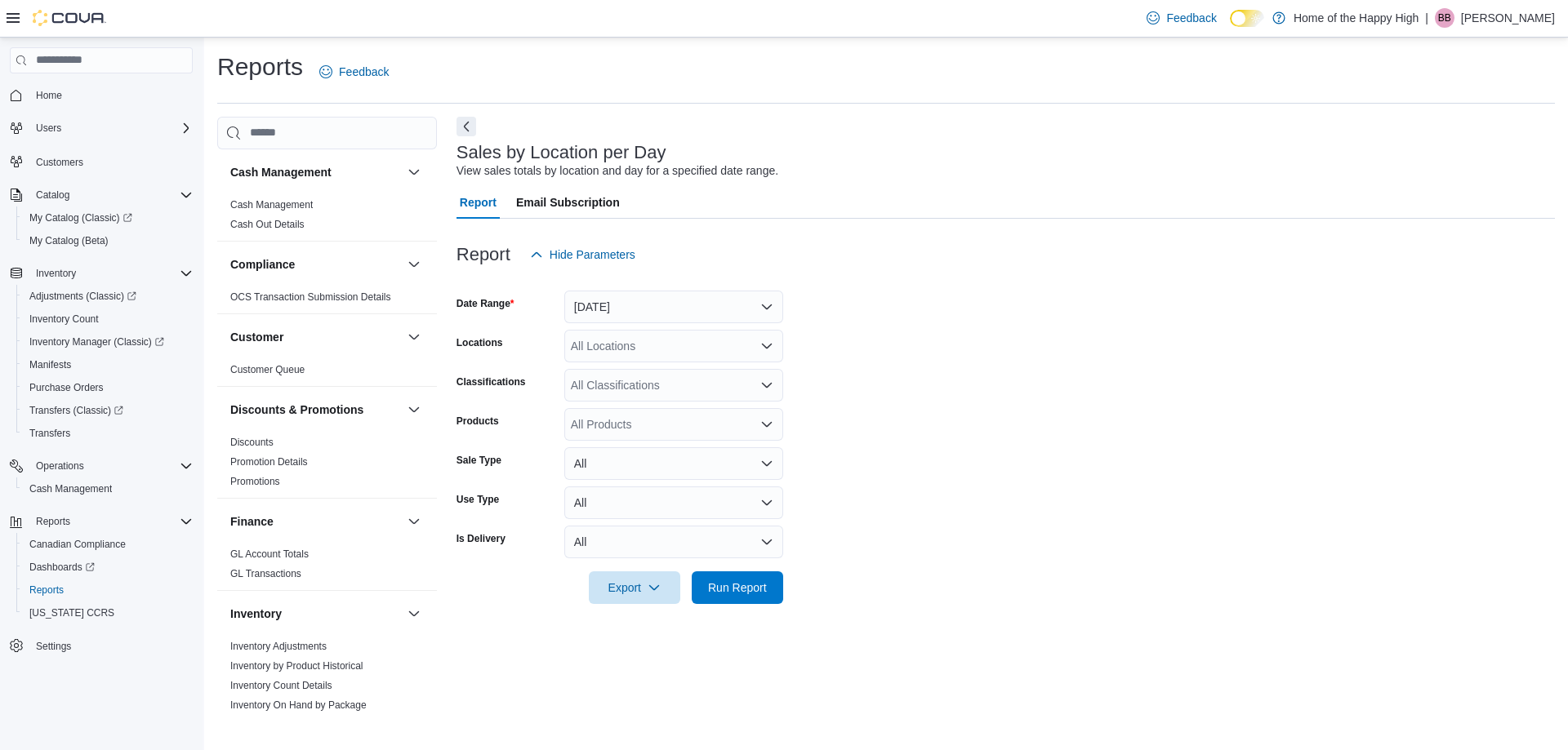
click at [583, 337] on div "All Locations" at bounding box center [674, 346] width 219 height 33
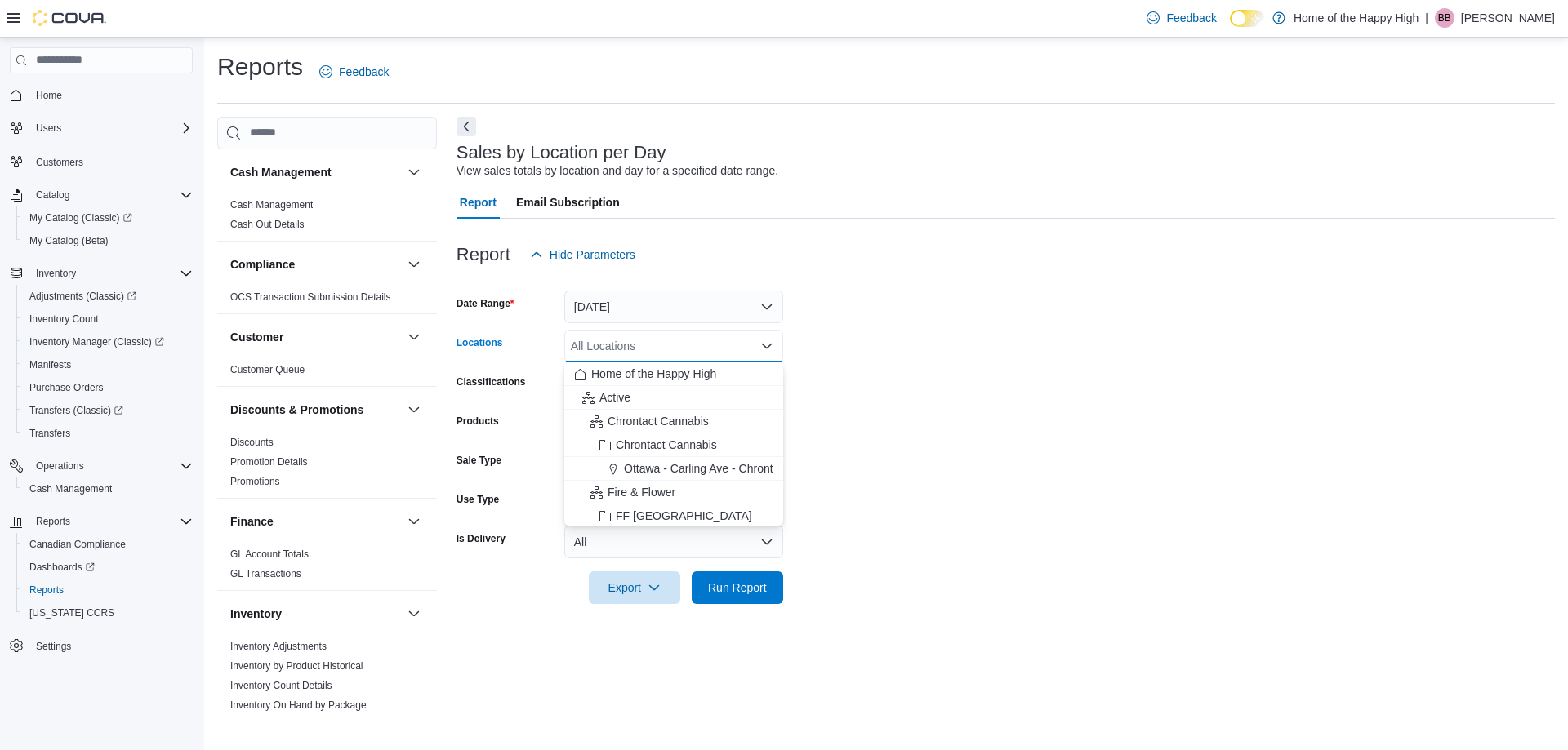
click at [605, 511] on icon "Choose from the following options" at bounding box center [605, 516] width 13 height 13
click at [716, 607] on div at bounding box center [1006, 614] width 1099 height 20
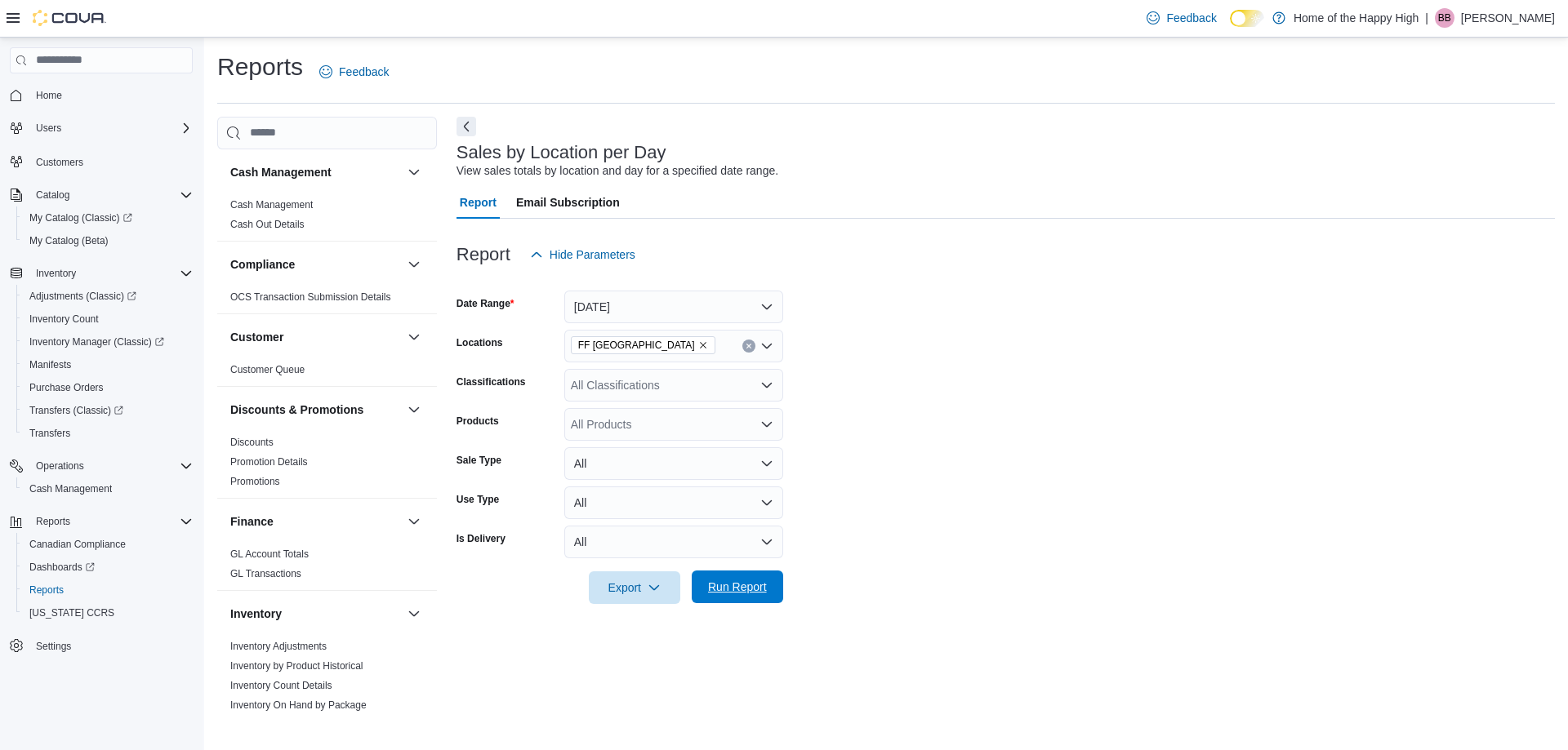
click at [710, 596] on span "Run Report" at bounding box center [737, 587] width 71 height 33
click at [467, 128] on button "Next" at bounding box center [466, 126] width 20 height 20
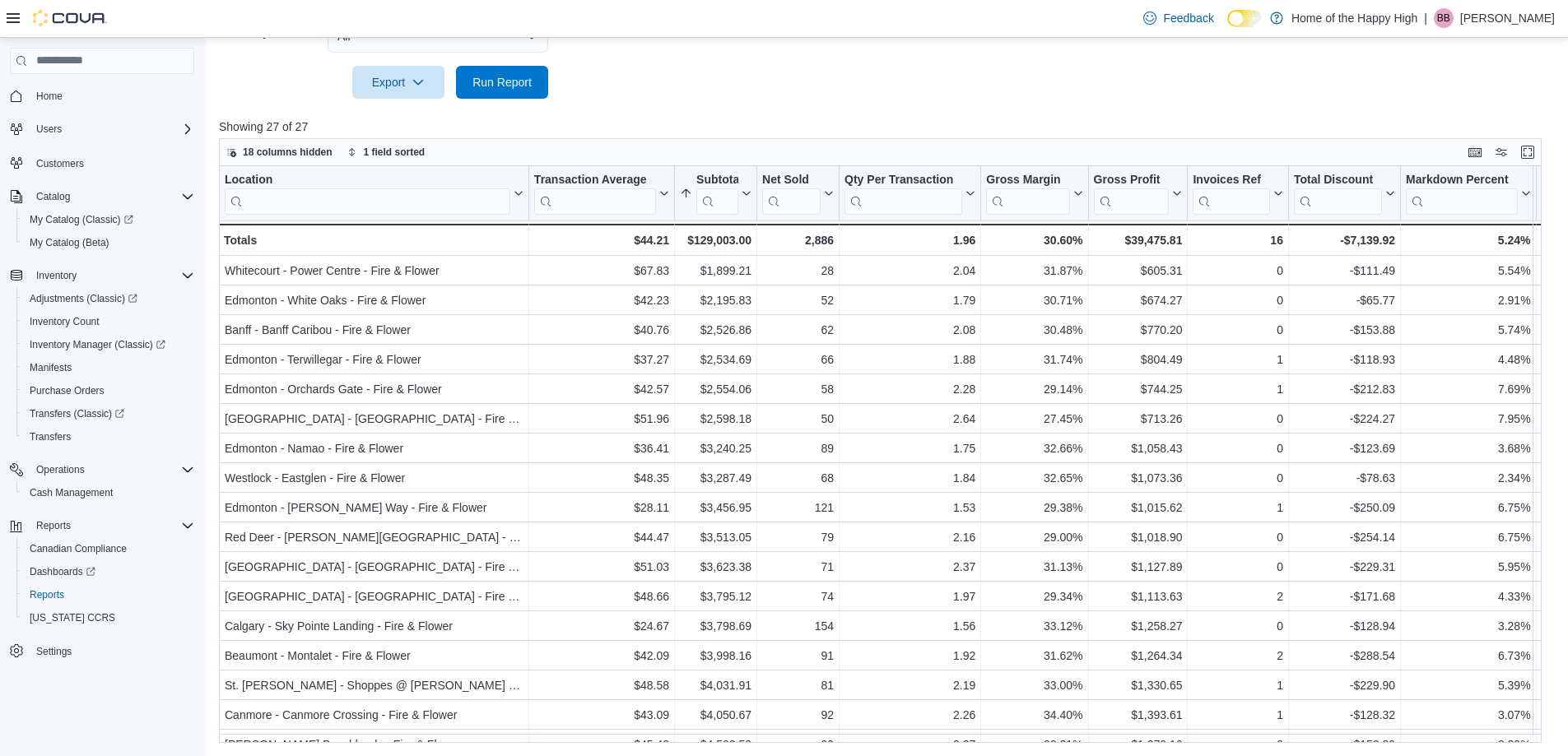
scroll to position [99, 0]
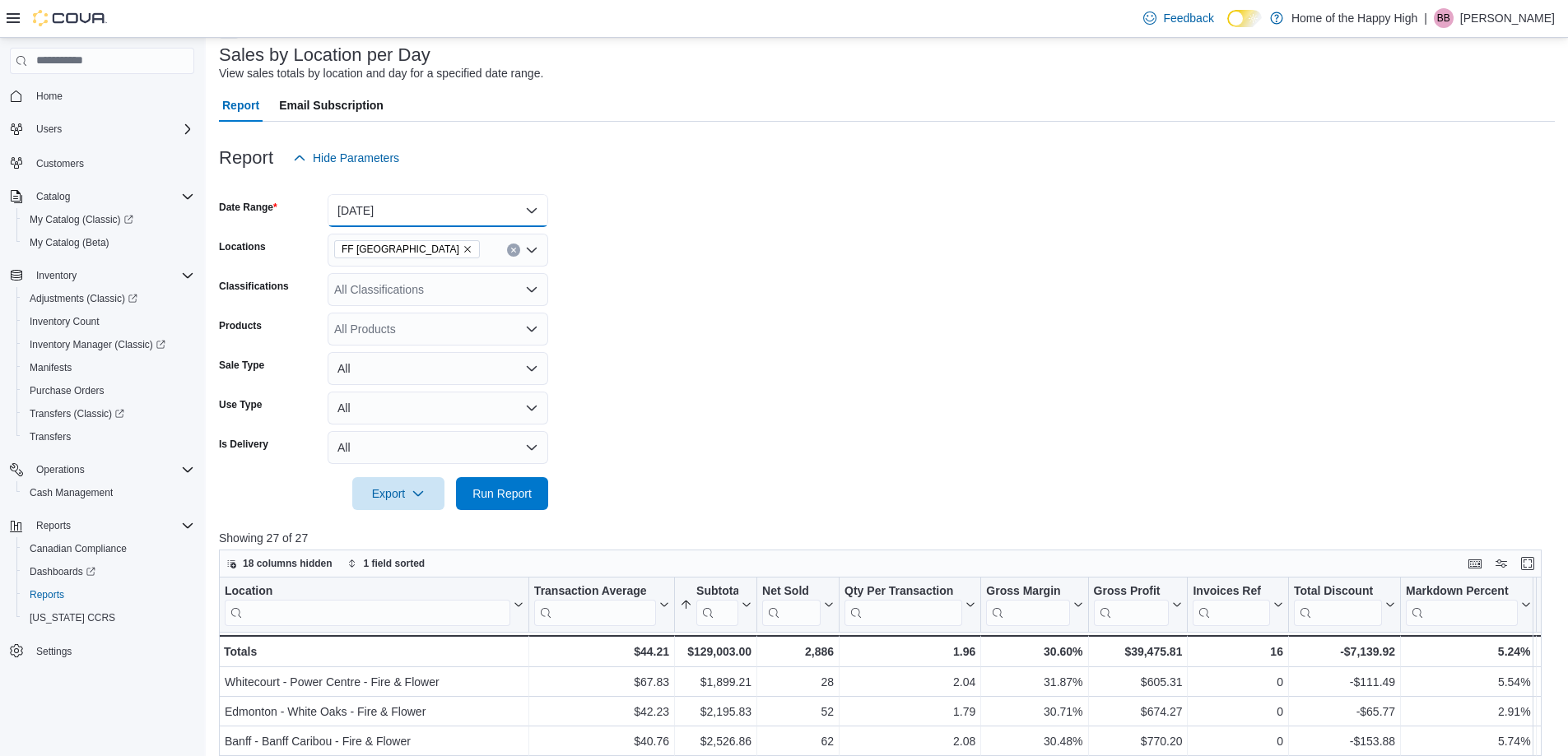
click at [359, 201] on button "[DATE]" at bounding box center [437, 211] width 221 height 33
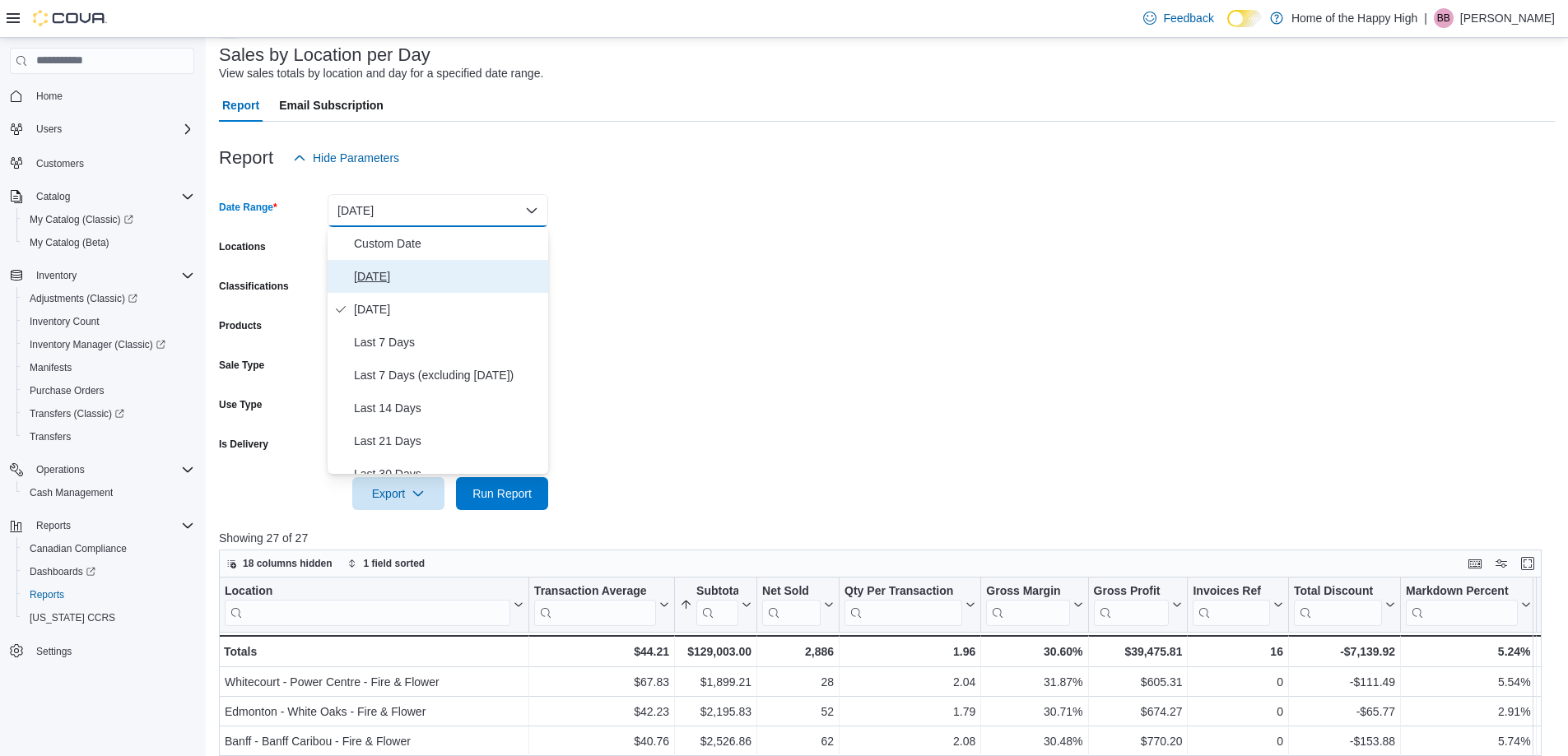
click at [373, 270] on span "[DATE]" at bounding box center [447, 276] width 187 height 20
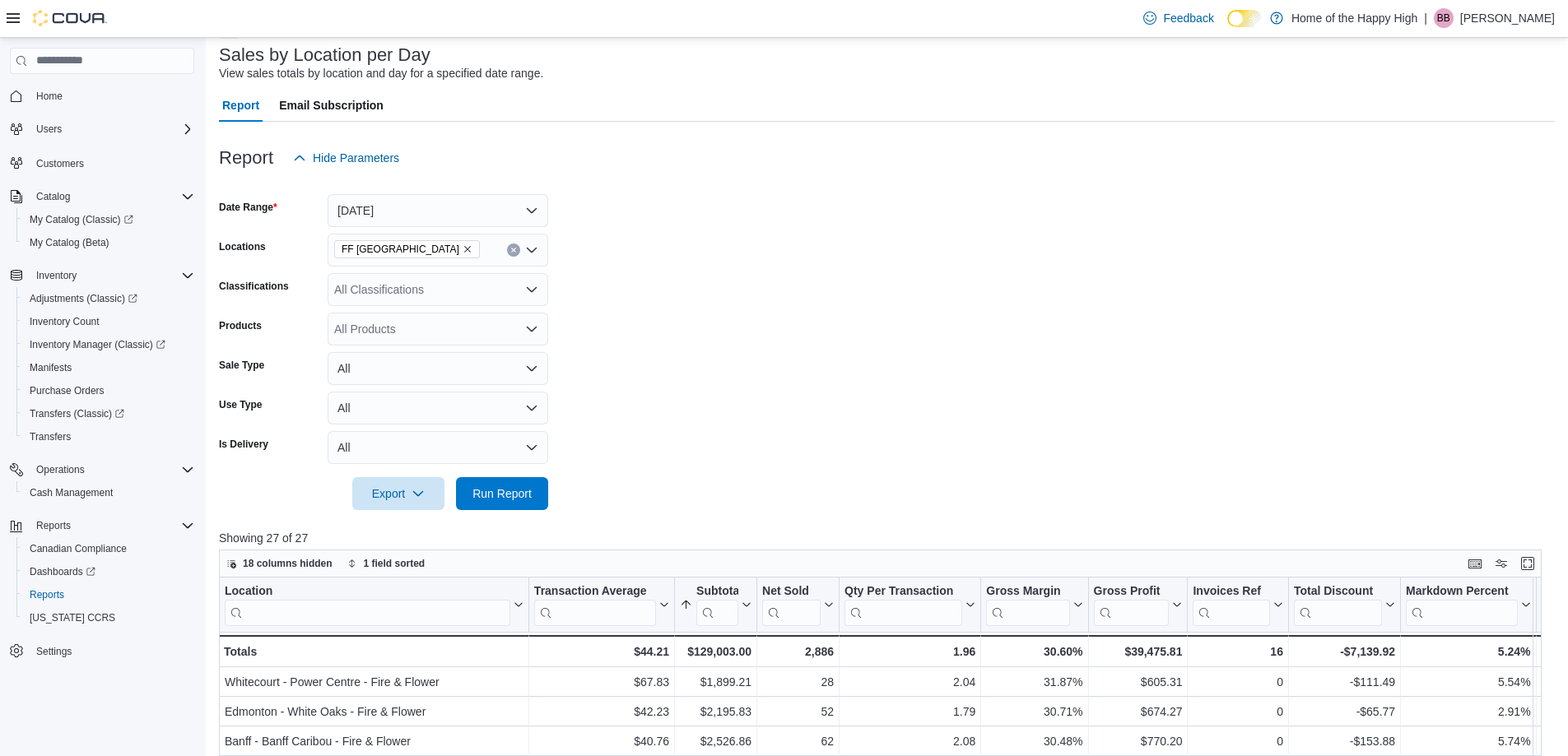
click at [482, 472] on div at bounding box center [887, 471] width 1336 height 14
click at [484, 480] on span "Run Report" at bounding box center [501, 492] width 72 height 33
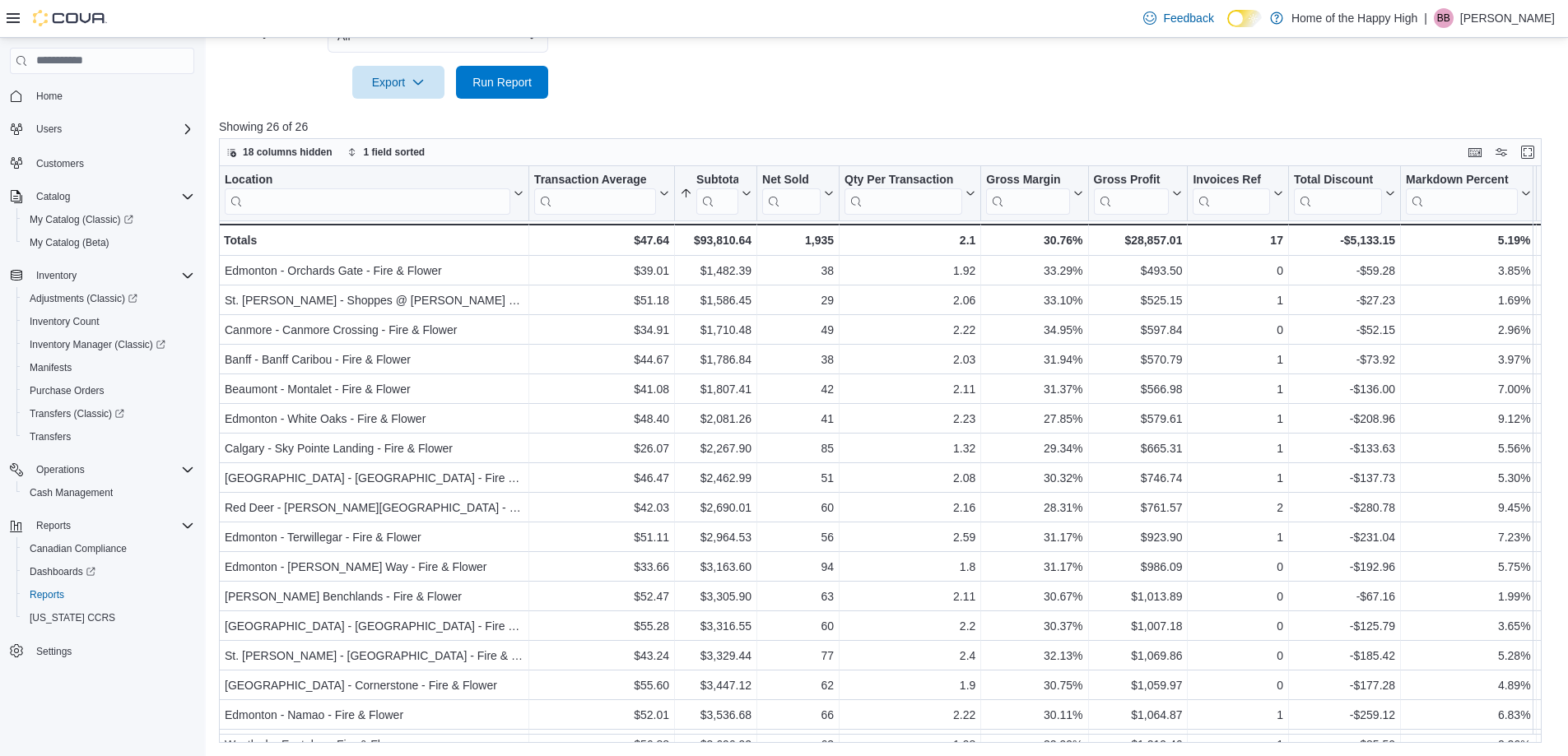
scroll to position [510, 0]
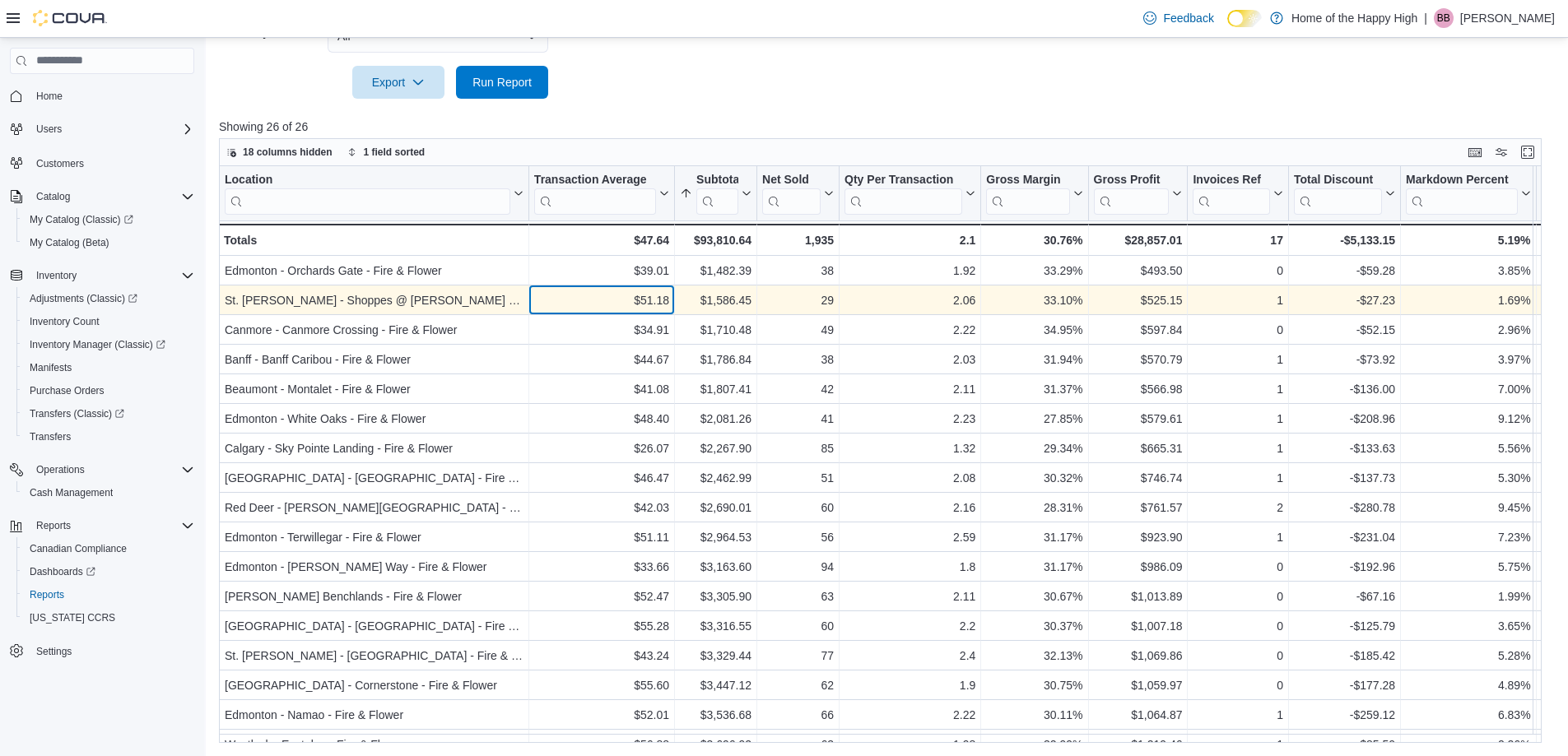
click at [656, 303] on div "$51.18" at bounding box center [601, 301] width 135 height 20
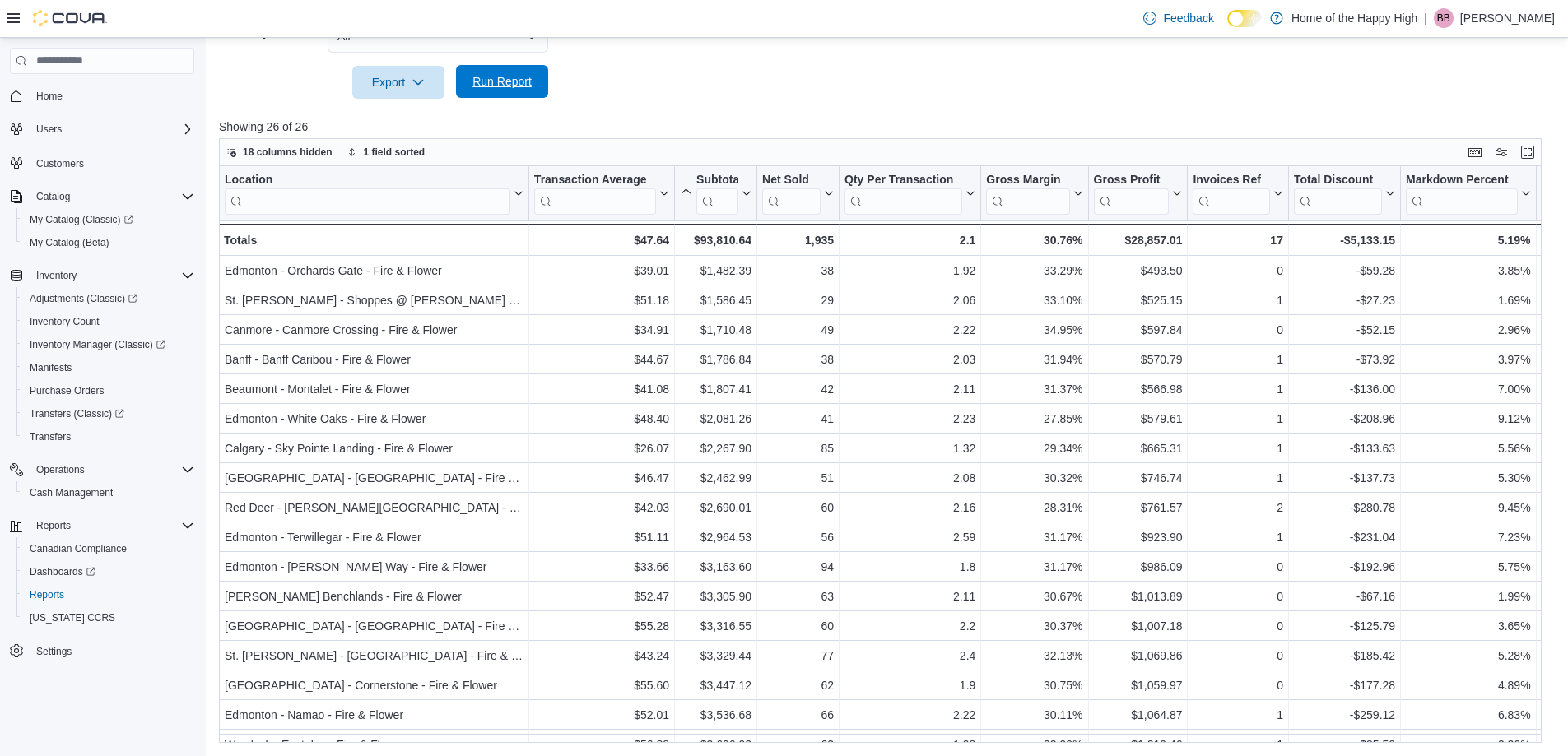
click at [467, 67] on span "Run Report" at bounding box center [501, 81] width 72 height 33
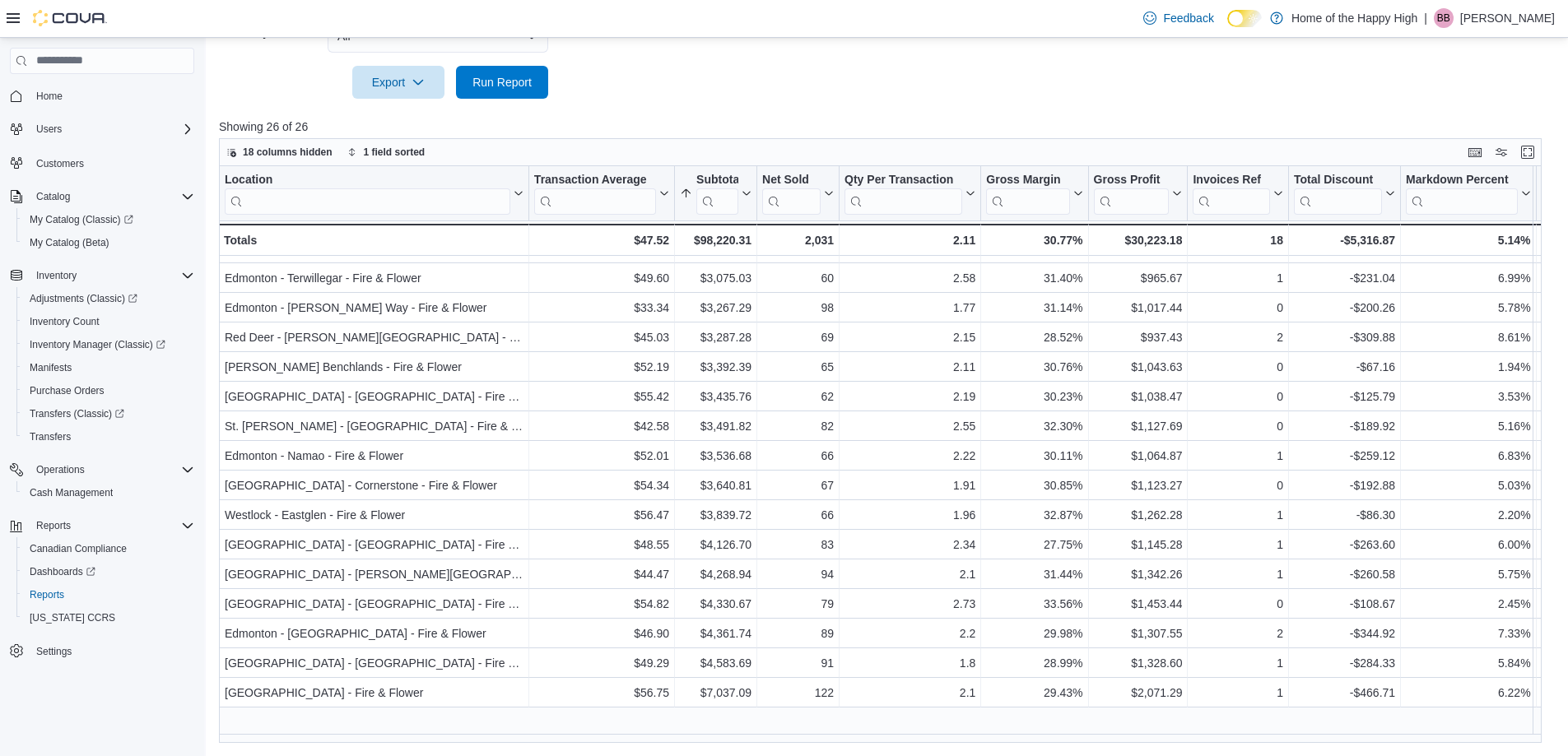
scroll to position [0, 0]
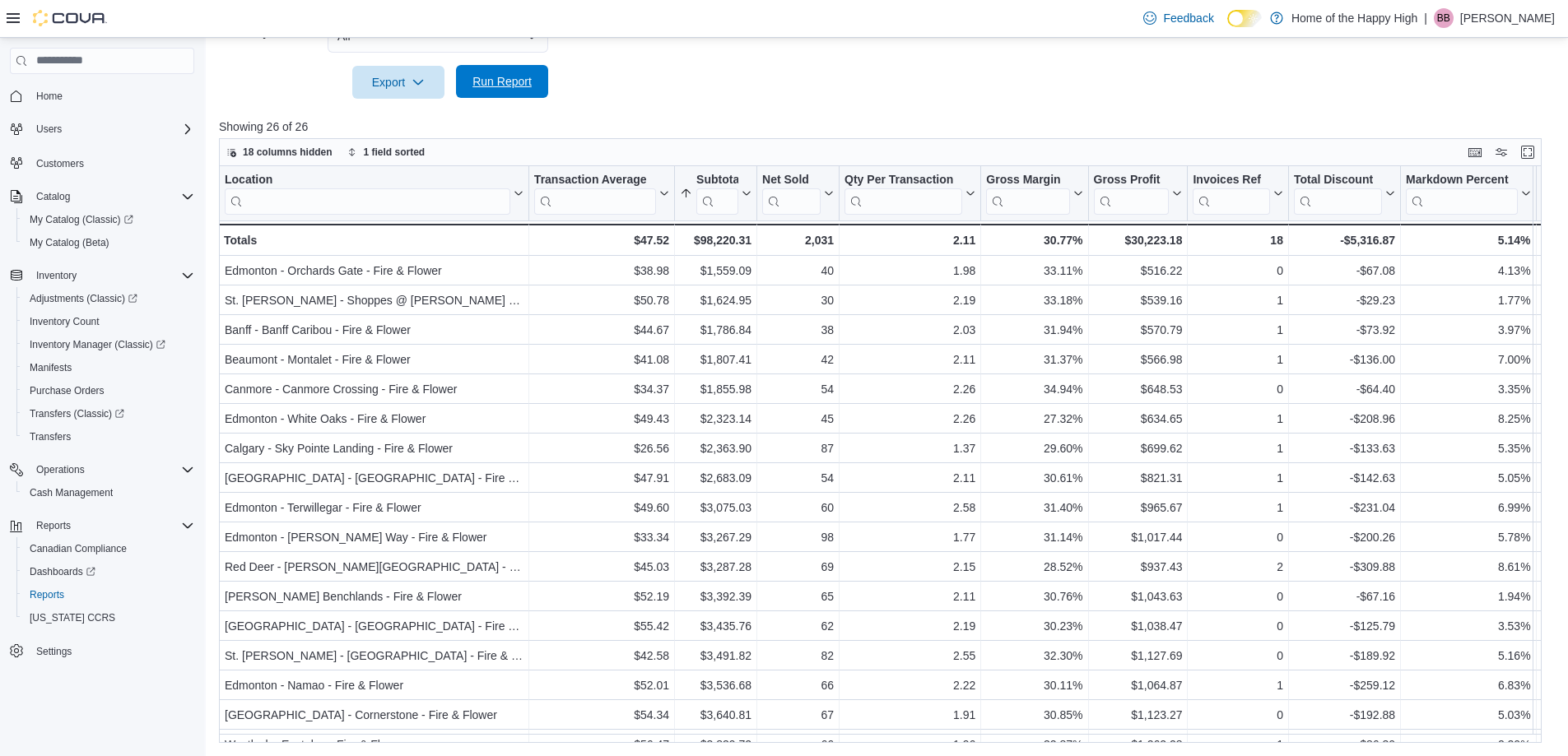
click at [475, 97] on span "Run Report" at bounding box center [501, 81] width 72 height 33
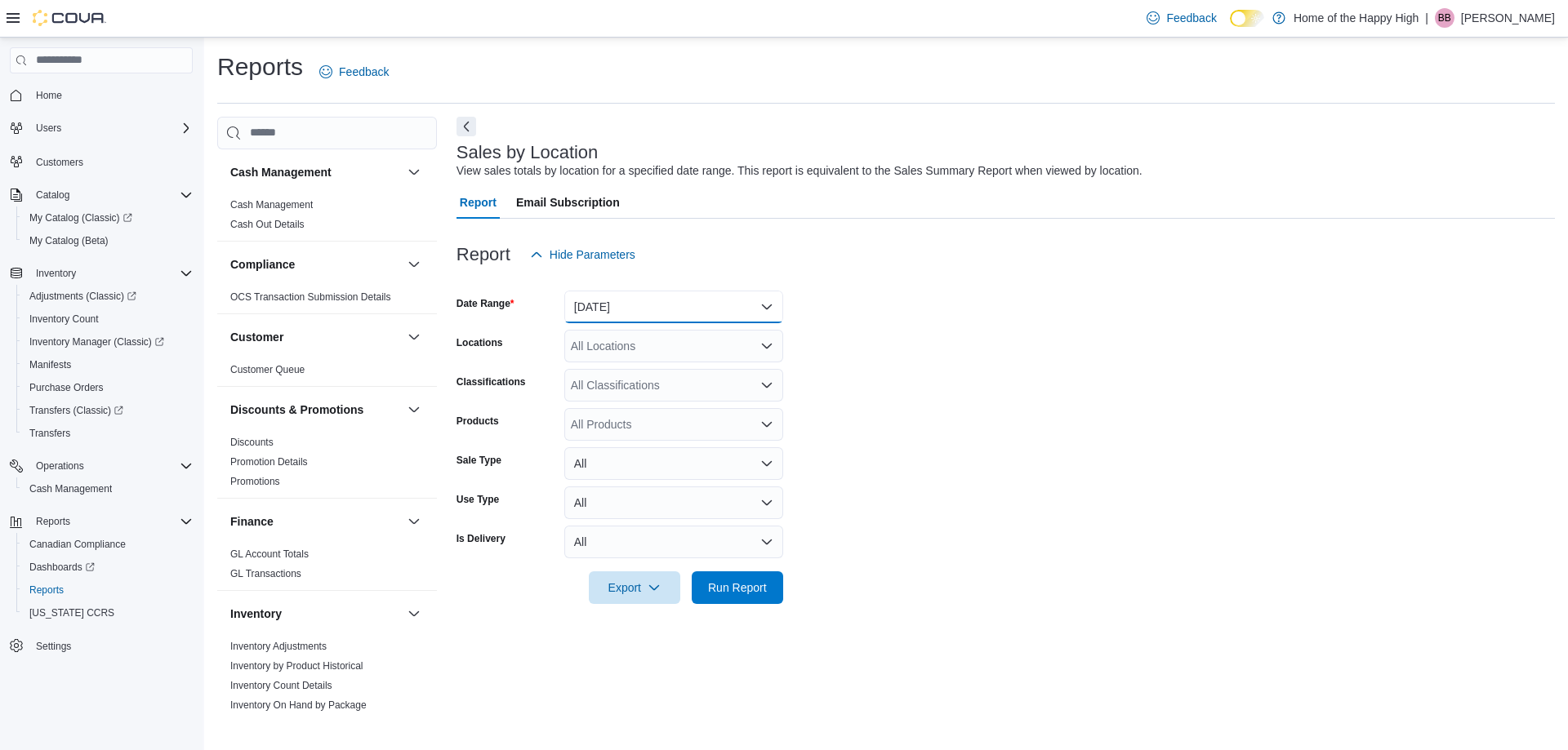
click at [599, 310] on button "[DATE]" at bounding box center [674, 306] width 219 height 33
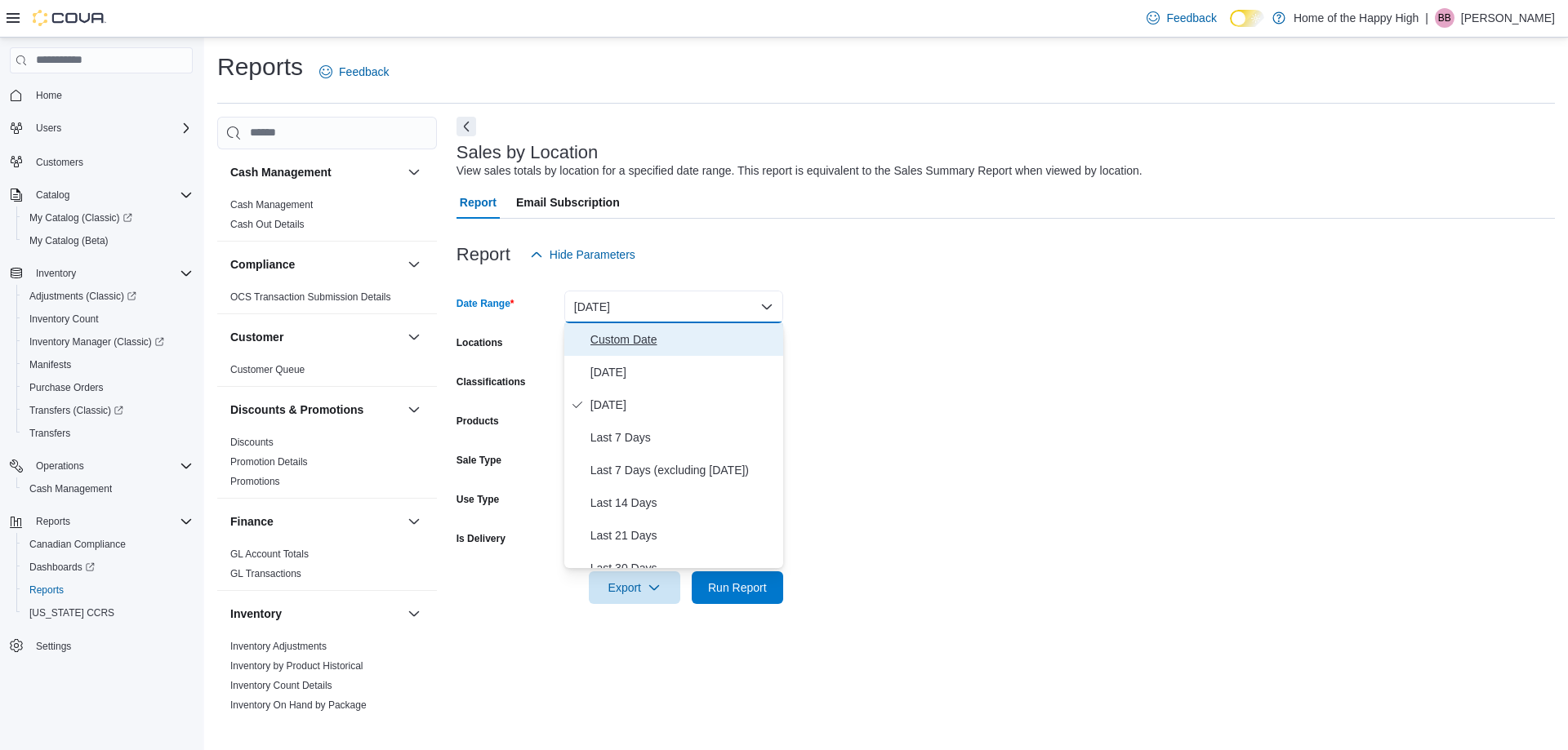
click at [588, 337] on button "Custom Date" at bounding box center [674, 339] width 219 height 33
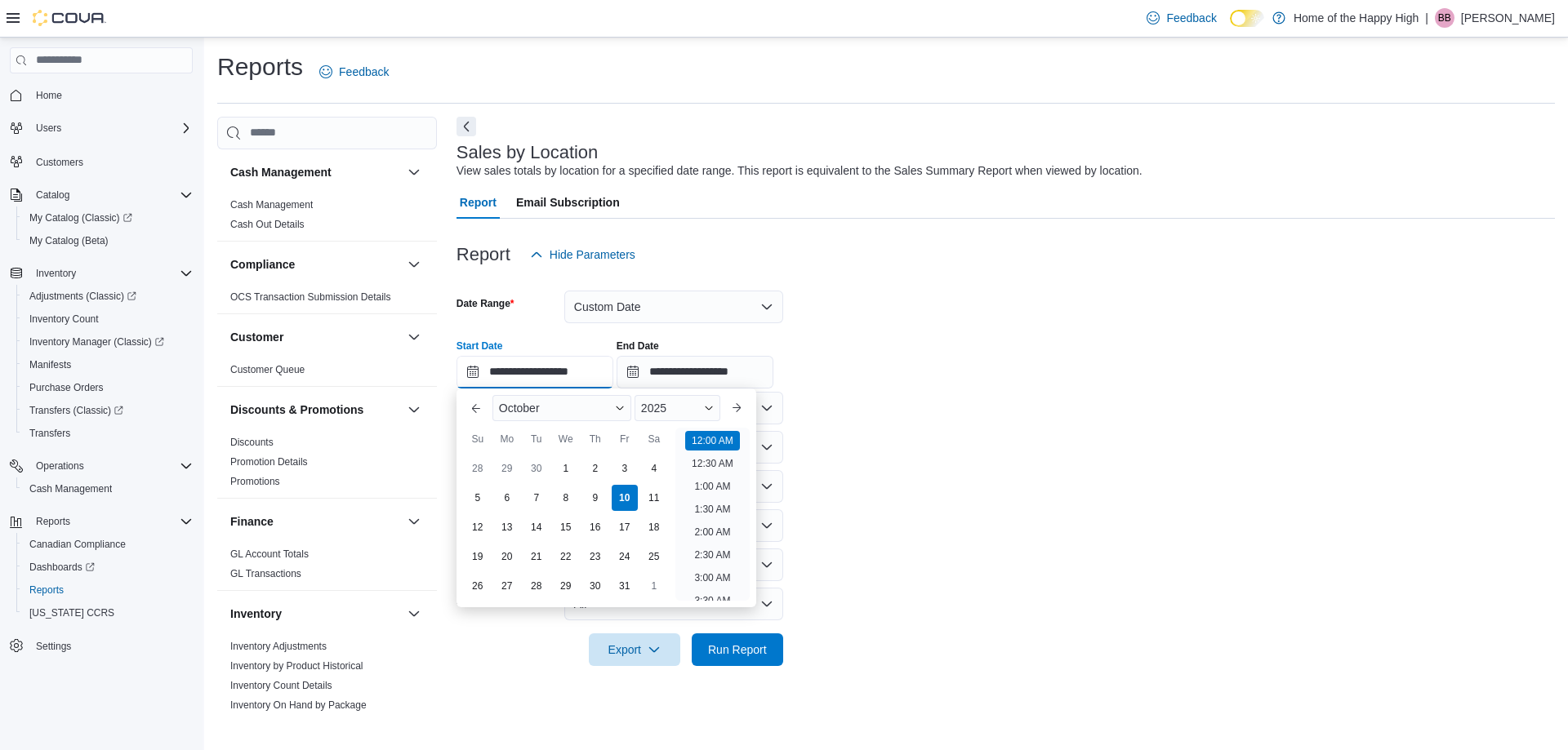
drag, startPoint x: 496, startPoint y: 366, endPoint x: 509, endPoint y: 388, distance: 25.6
click at [493, 368] on input "**********" at bounding box center [535, 372] width 157 height 33
click at [510, 494] on div "6" at bounding box center [507, 497] width 29 height 29
type input "**********"
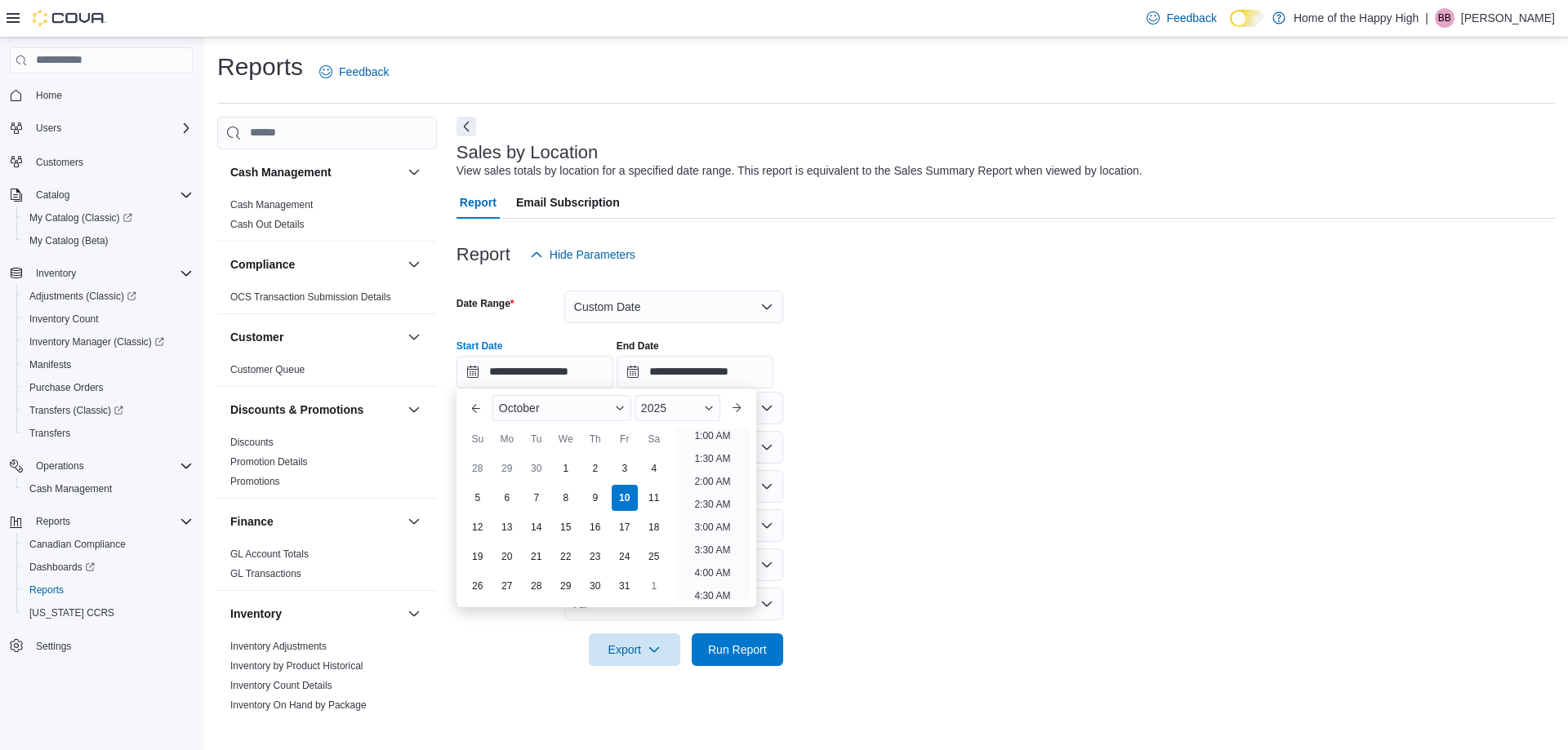
scroll to position [4, 0]
click at [771, 419] on div "All Locations" at bounding box center [674, 408] width 219 height 33
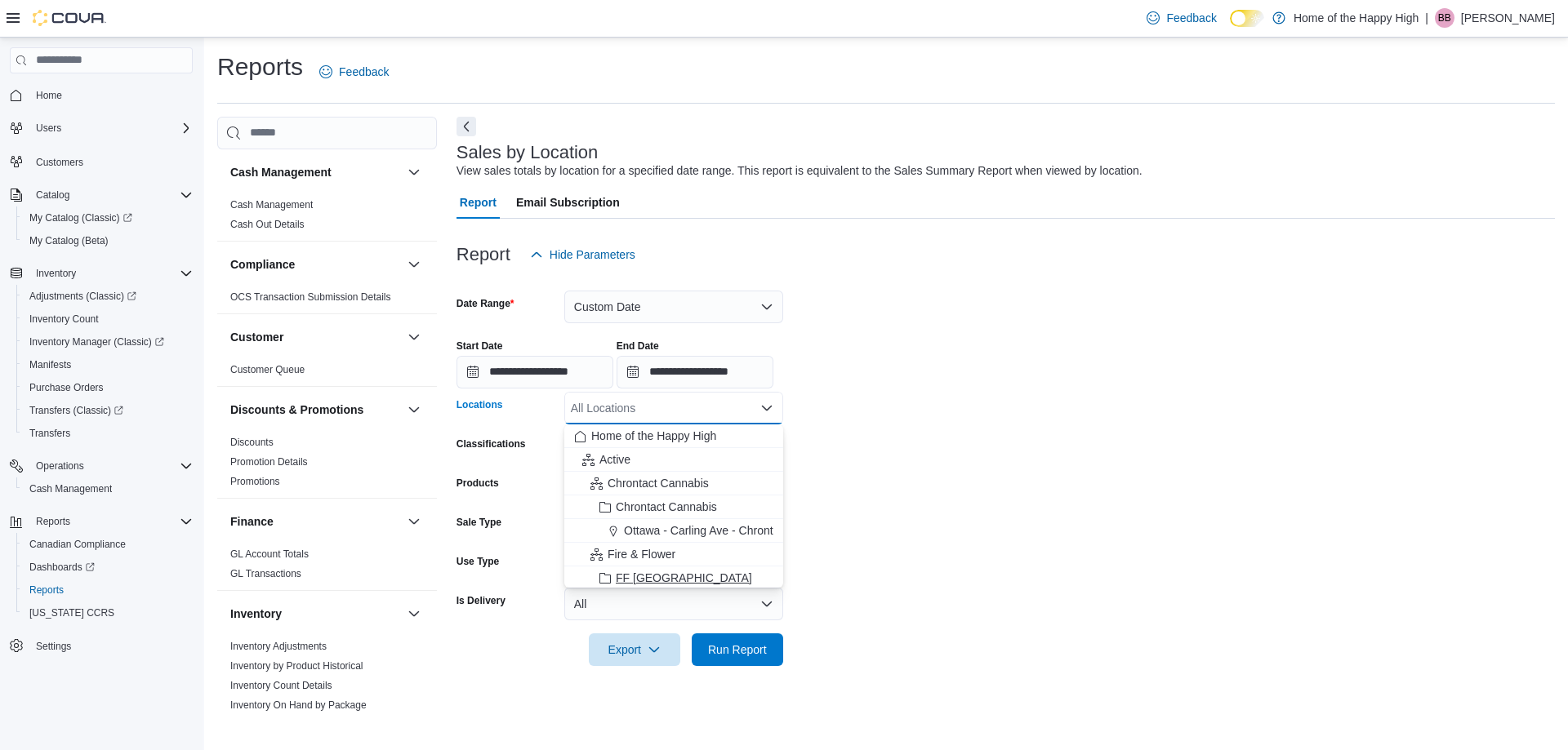
click at [651, 576] on span "FF [GEOGRAPHIC_DATA]" at bounding box center [683, 578] width 137 height 16
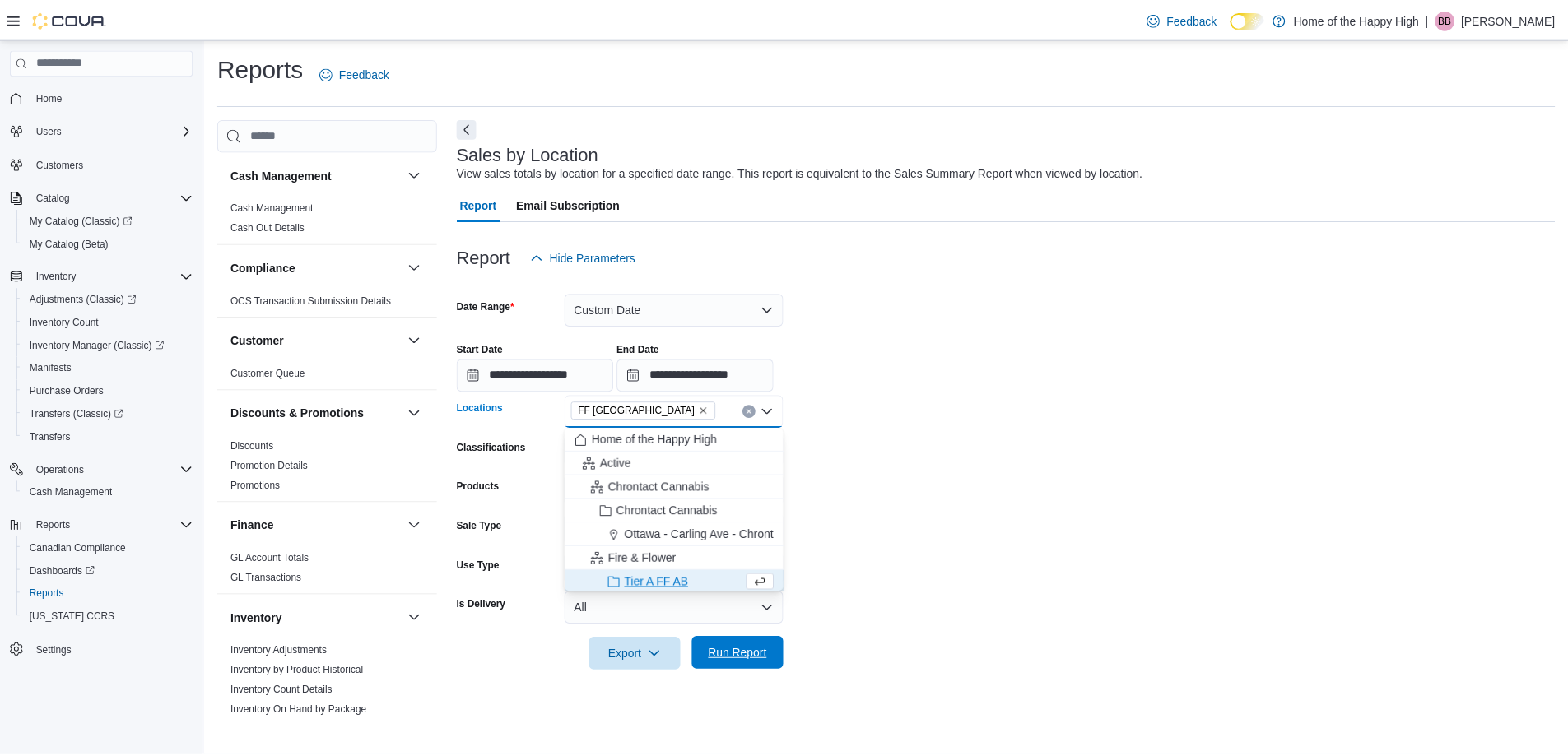
scroll to position [3, 0]
click at [727, 650] on span "Run Report" at bounding box center [743, 654] width 59 height 16
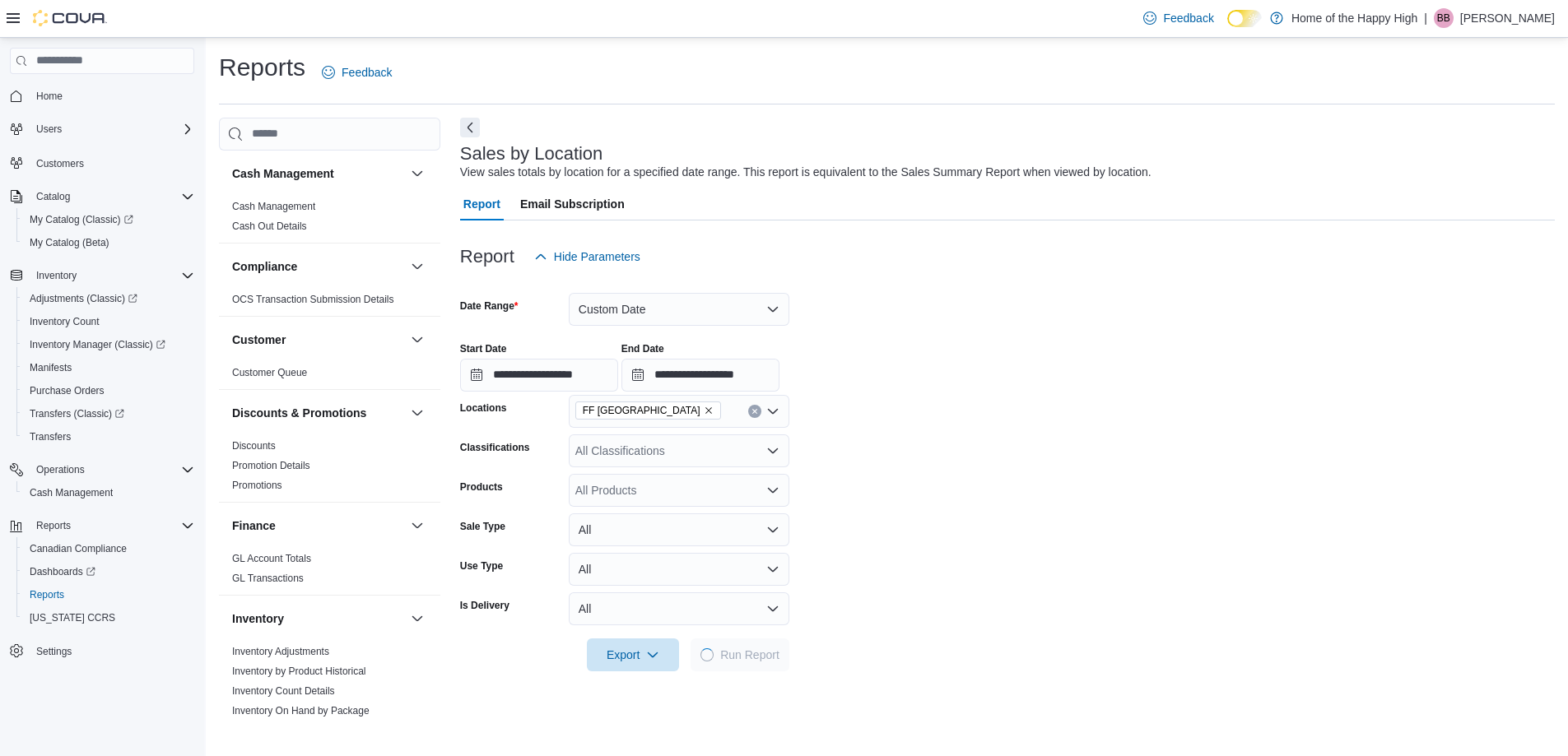
click at [474, 127] on button "Next" at bounding box center [470, 128] width 20 height 20
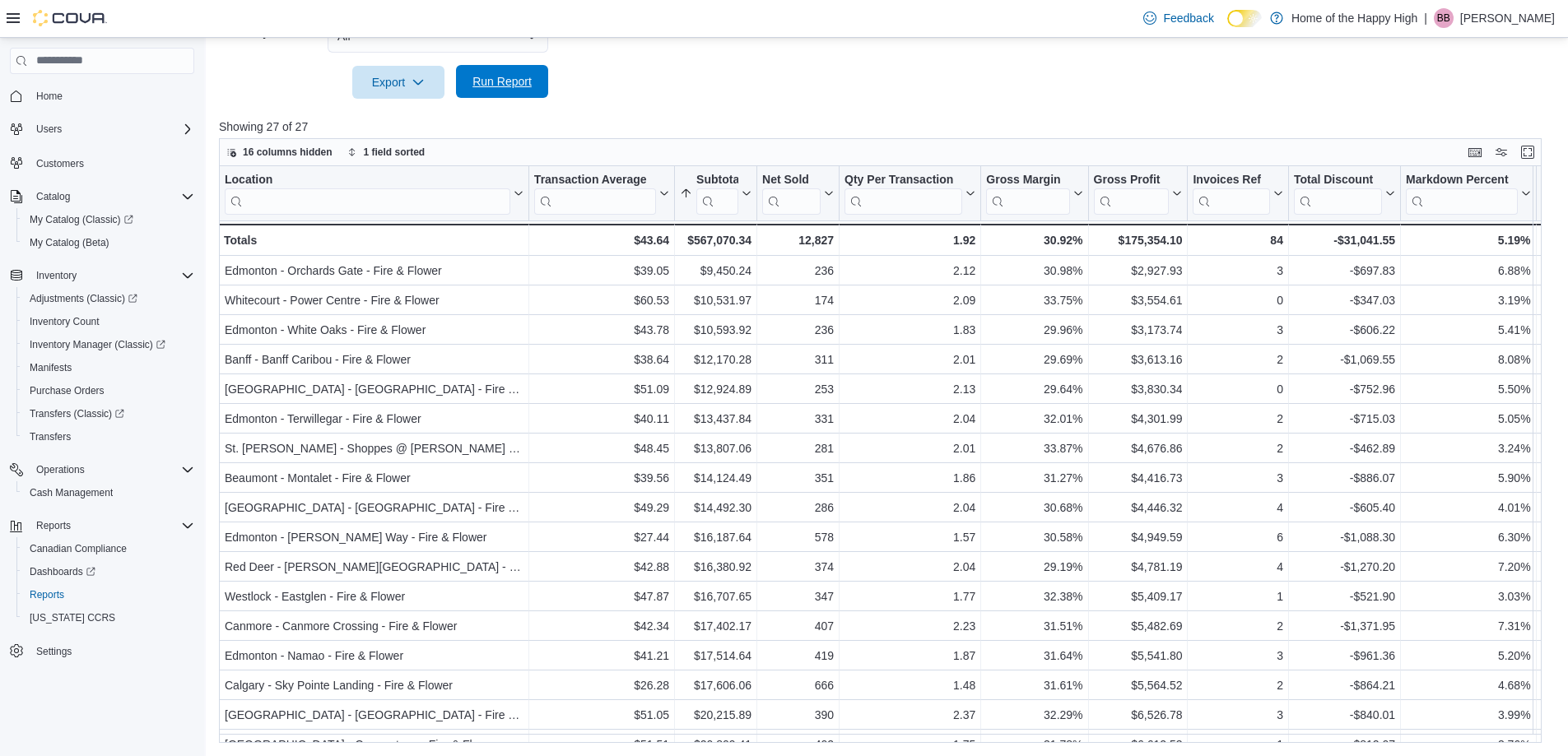
click at [475, 79] on span "Run Report" at bounding box center [502, 81] width 59 height 16
